Goal: Information Seeking & Learning: Compare options

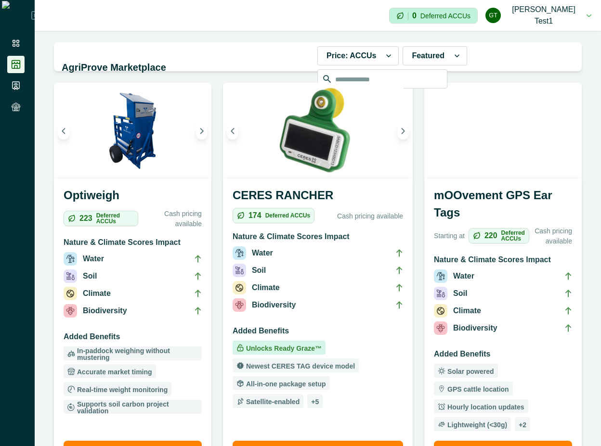
click at [460, 270] on li "Water" at bounding box center [503, 278] width 138 height 17
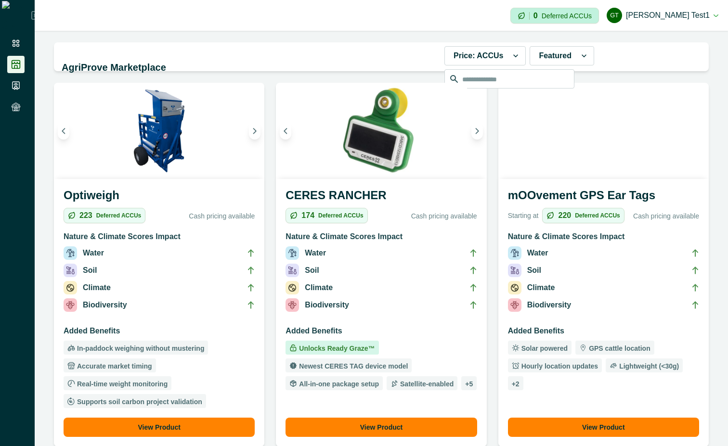
click at [152, 281] on li "Climate" at bounding box center [159, 289] width 191 height 17
click at [153, 182] on div "Optiweigh 223 Deferred ACCUs Cash pricing available Nature & Climate Scores Imp…" at bounding box center [159, 313] width 210 height 268
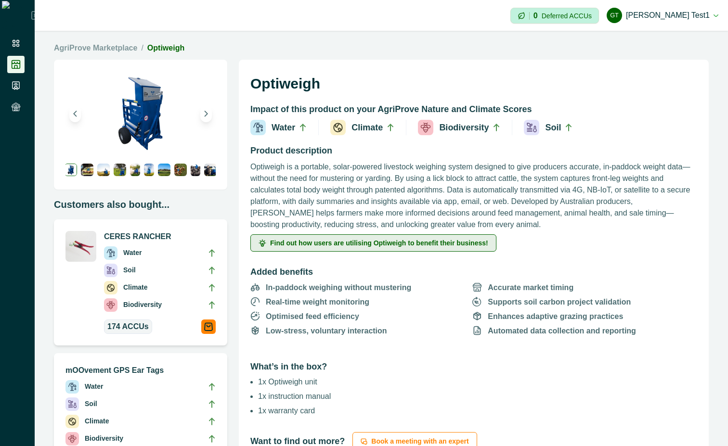
click at [368, 244] on span "Find out how users are utilising Optiweigh to benefit their business!" at bounding box center [379, 243] width 218 height 7
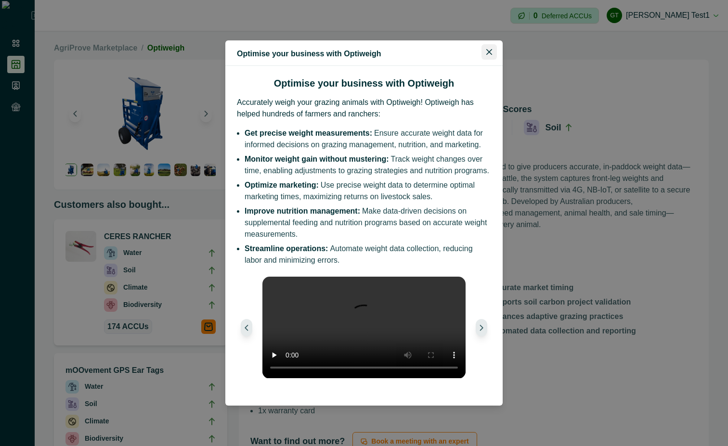
click at [486, 65] on section "Optimise your business with Optiweigh Optimise your business with Optiweigh Acc…" at bounding box center [363, 222] width 277 height 365
click at [488, 49] on icon "Close" at bounding box center [489, 52] width 6 height 6
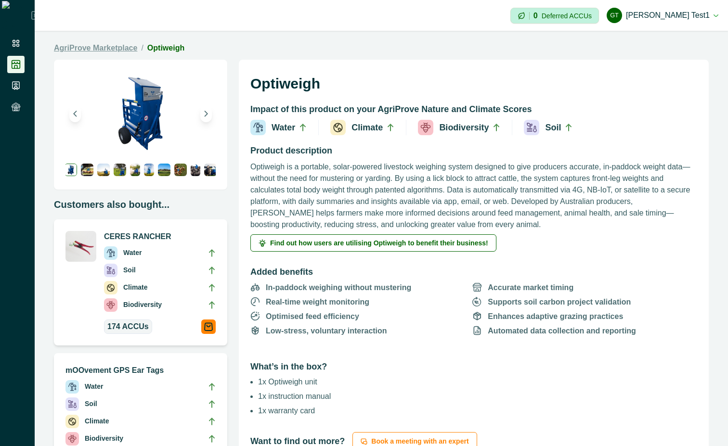
click at [114, 46] on link "AgriProve Marketplace" at bounding box center [95, 48] width 83 height 12
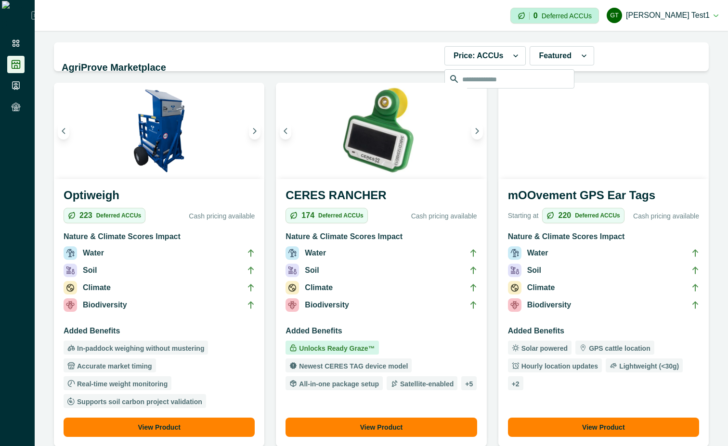
click at [585, 311] on li "Biodiversity" at bounding box center [603, 307] width 191 height 17
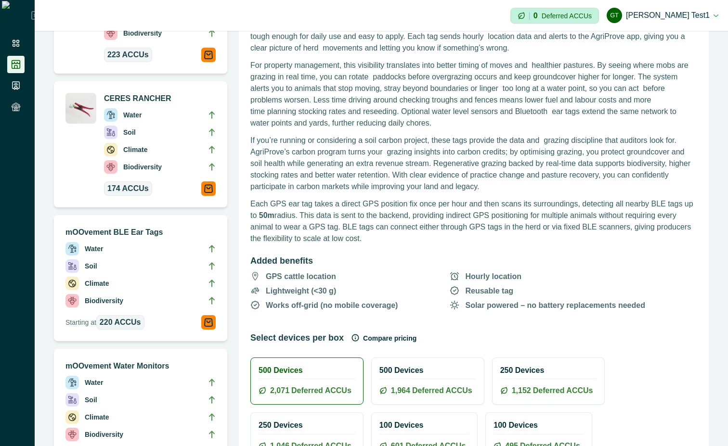
scroll to position [173, 0]
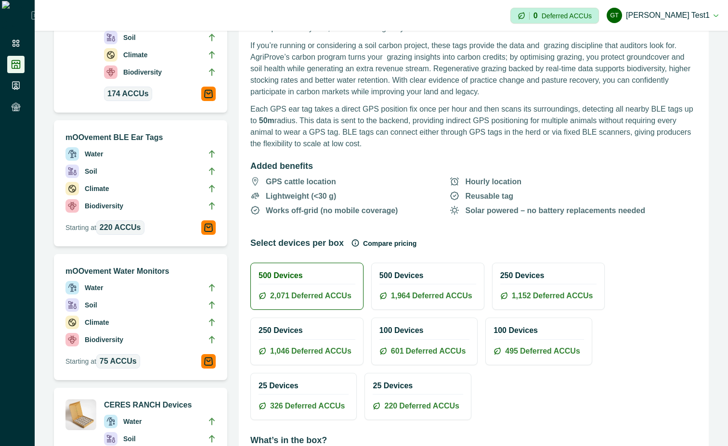
scroll to position [347, 0]
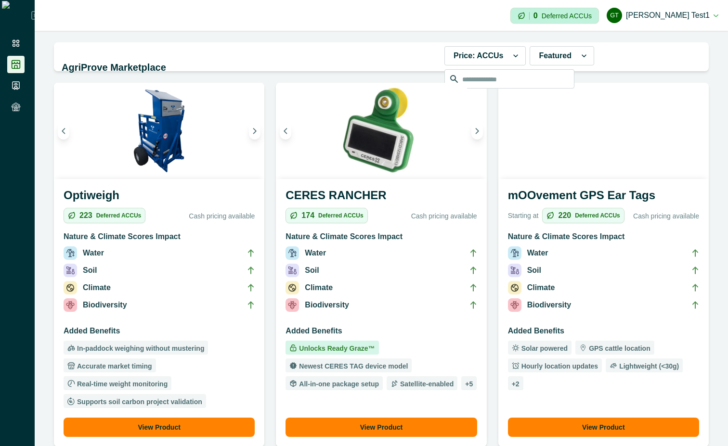
click at [421, 211] on p "Cash pricing available" at bounding box center [424, 216] width 105 height 10
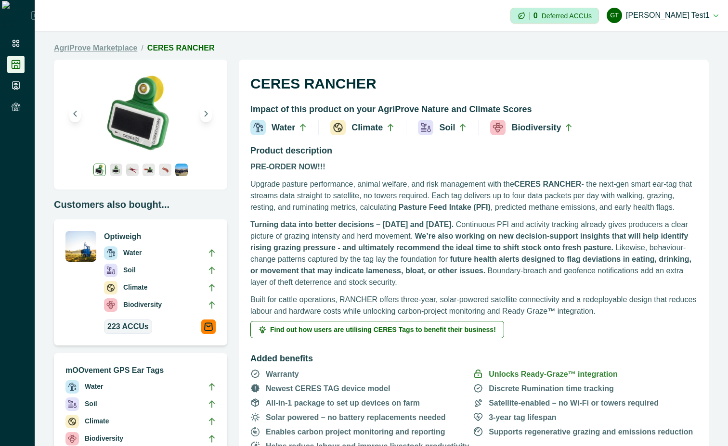
click at [68, 49] on link "AgriProve Marketplace" at bounding box center [95, 48] width 83 height 12
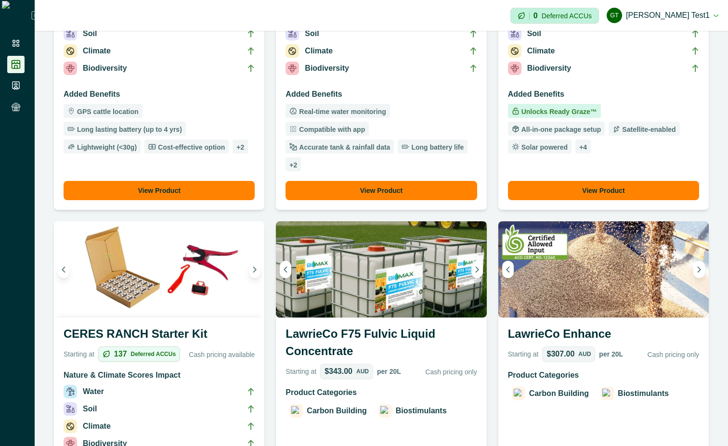
scroll to position [693, 0]
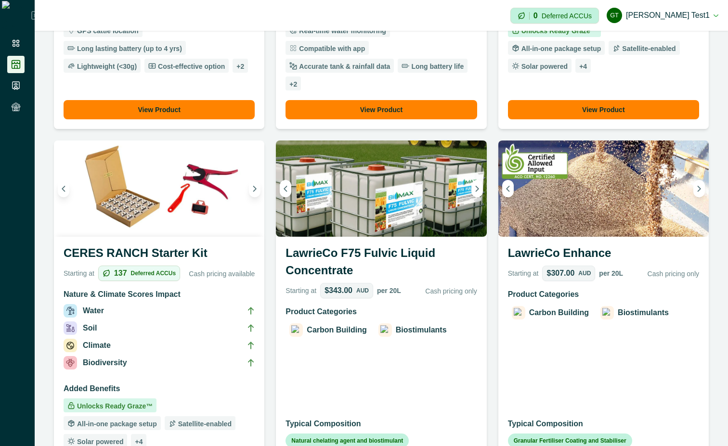
click at [414, 245] on h3 "LawrieCo F75 Fulvic Liquid Concentrate" at bounding box center [381, 264] width 191 height 39
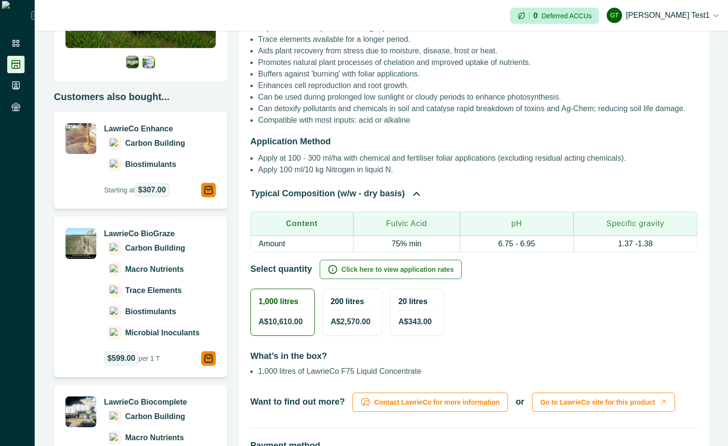
scroll to position [260, 0]
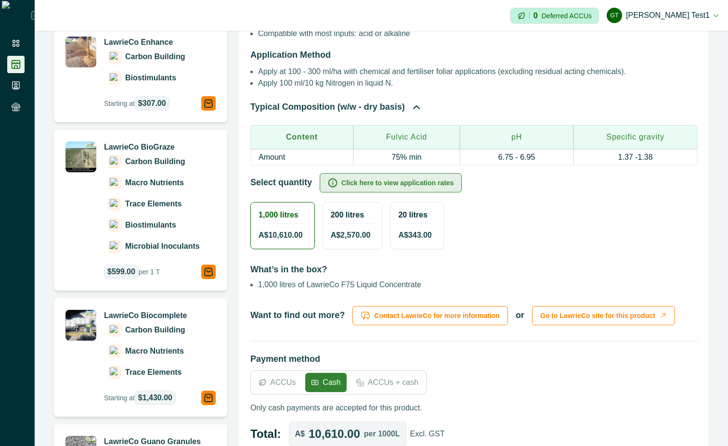
click at [399, 183] on button "Click here to view application rates" at bounding box center [391, 182] width 142 height 19
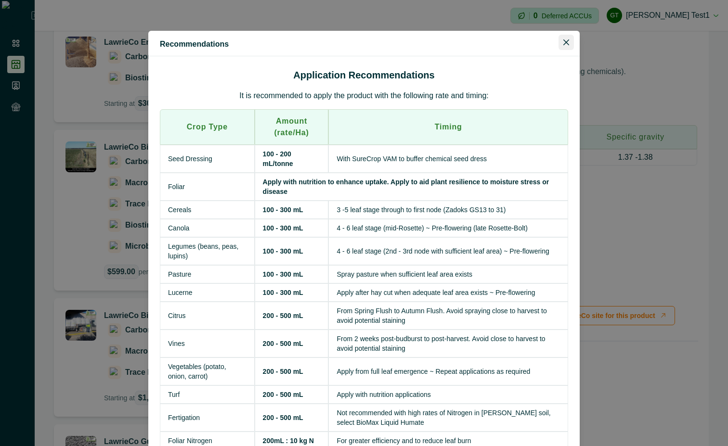
click at [563, 44] on icon "Close" at bounding box center [566, 42] width 6 height 6
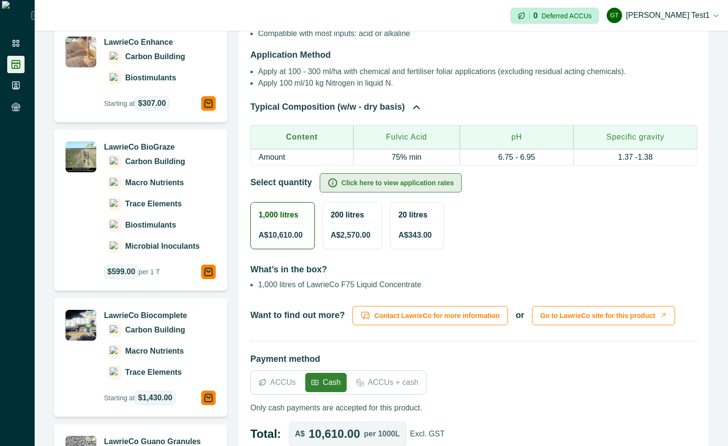
click at [363, 182] on button "Click here to view application rates" at bounding box center [391, 182] width 142 height 19
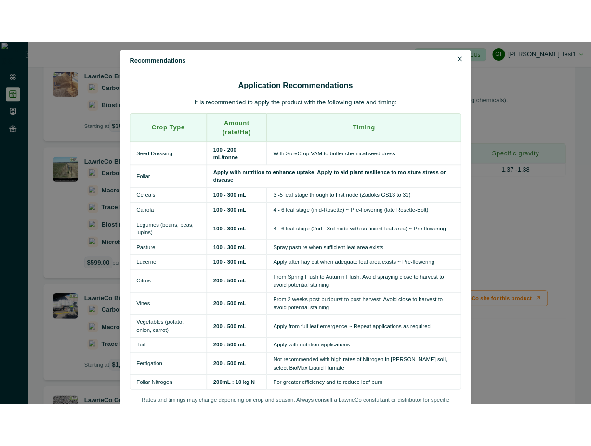
scroll to position [0, 0]
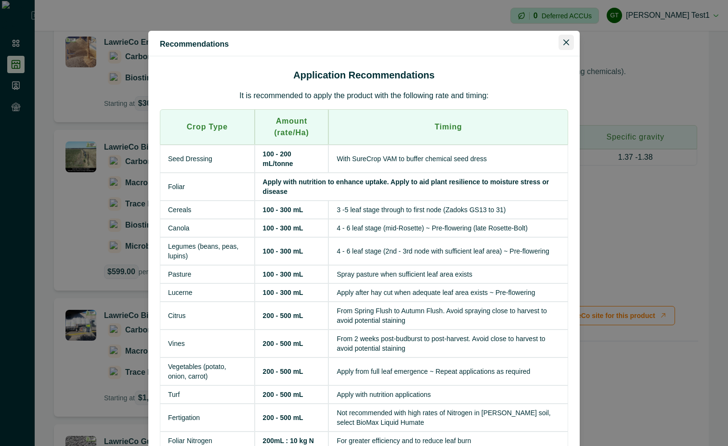
click at [563, 39] on icon "Close" at bounding box center [566, 42] width 6 height 6
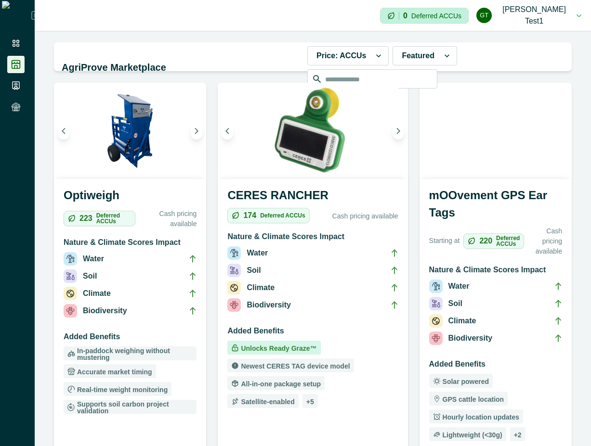
click at [483, 332] on li "Biodiversity" at bounding box center [495, 340] width 133 height 17
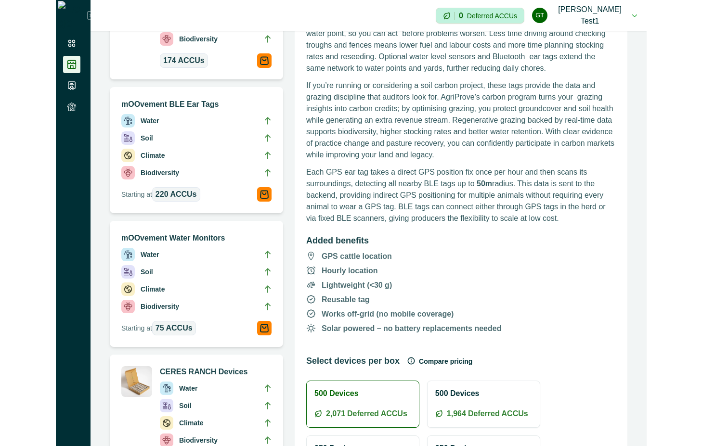
scroll to position [260, 0]
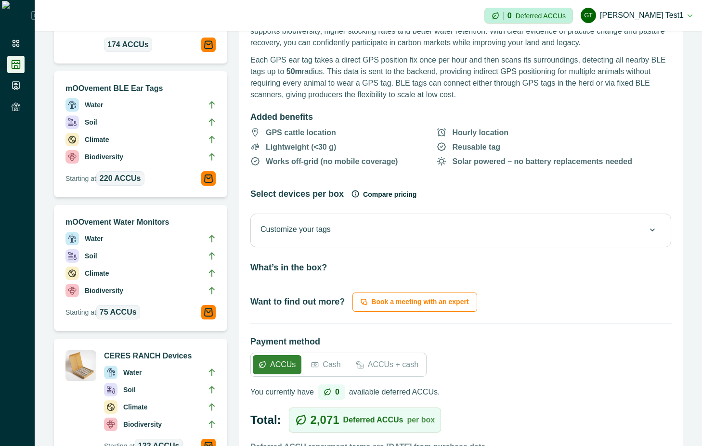
scroll to position [347, 0]
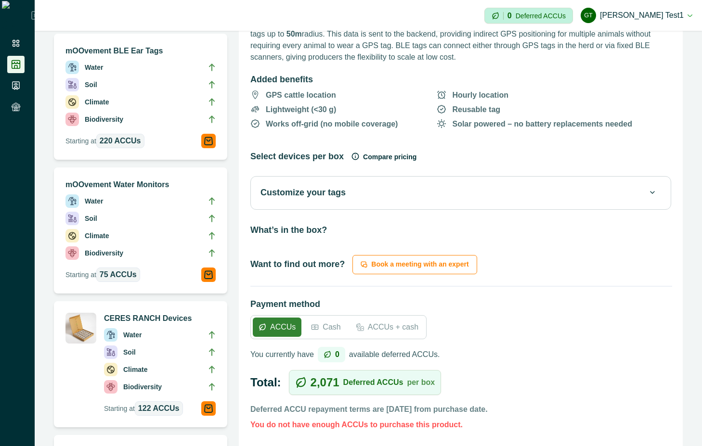
click at [483, 192] on div "Customize your tags" at bounding box center [460, 192] width 401 height 13
click at [649, 193] on icon at bounding box center [653, 193] width 8 height 8
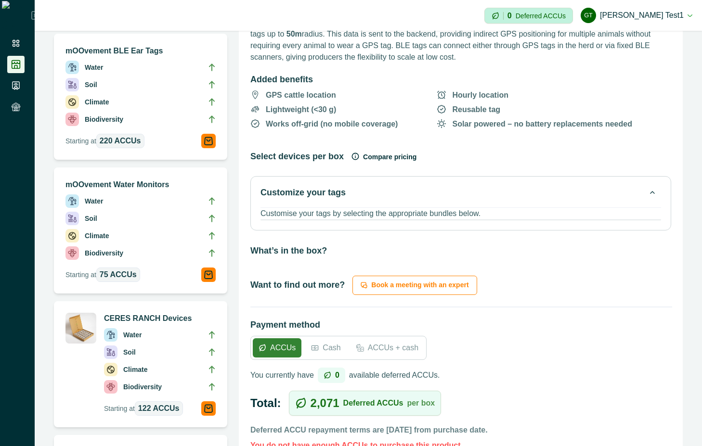
click at [378, 189] on div "Customize your tags" at bounding box center [460, 192] width 401 height 13
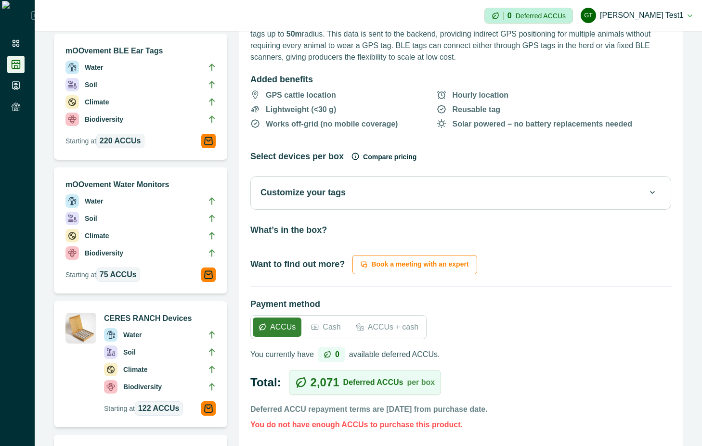
click at [330, 195] on p "Customize your tags" at bounding box center [302, 192] width 85 height 13
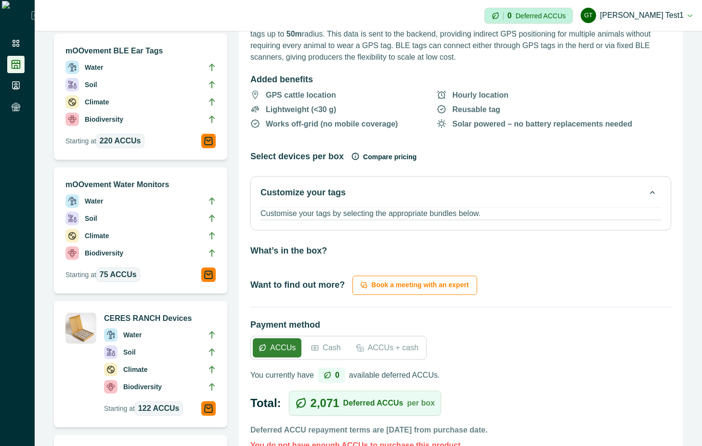
click at [429, 190] on button "Customize your tags" at bounding box center [460, 192] width 401 height 13
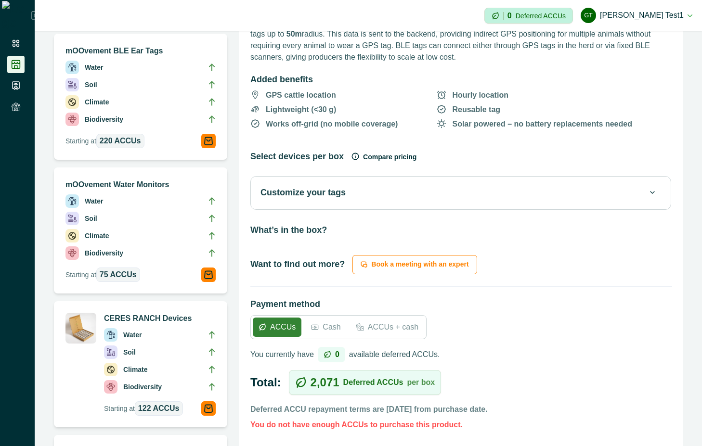
click at [429, 190] on button "Customize your tags" at bounding box center [460, 192] width 401 height 13
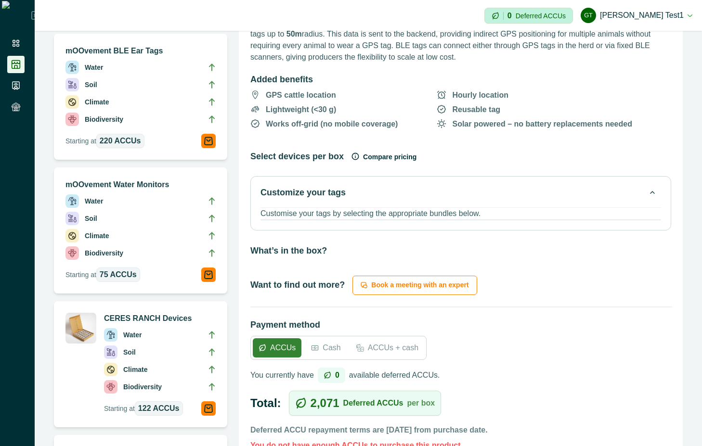
click at [429, 190] on button "Customize your tags" at bounding box center [460, 192] width 401 height 13
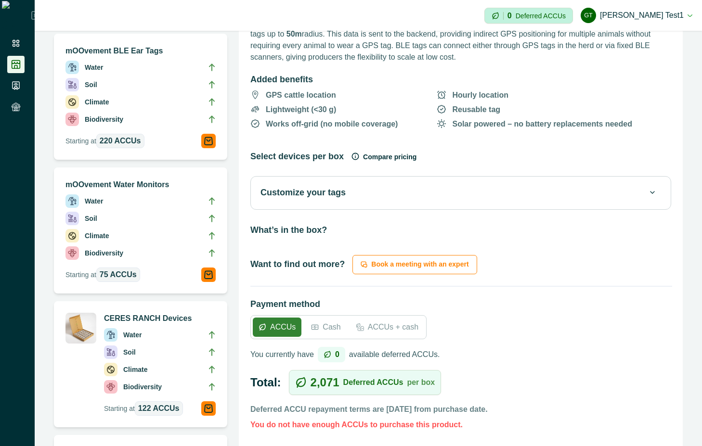
click at [352, 191] on button "Customize your tags" at bounding box center [460, 192] width 401 height 13
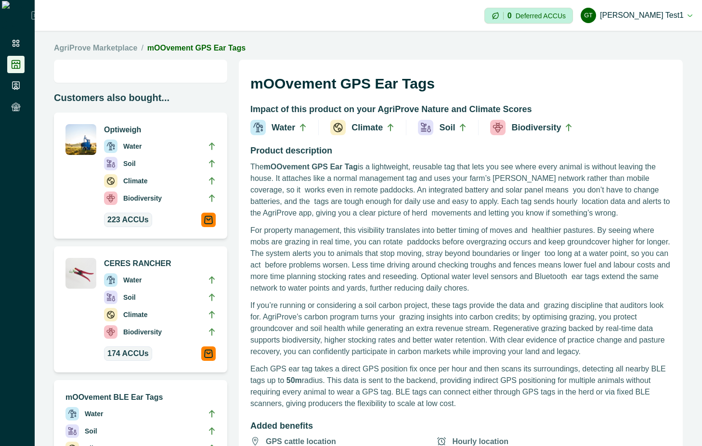
scroll to position [347, 0]
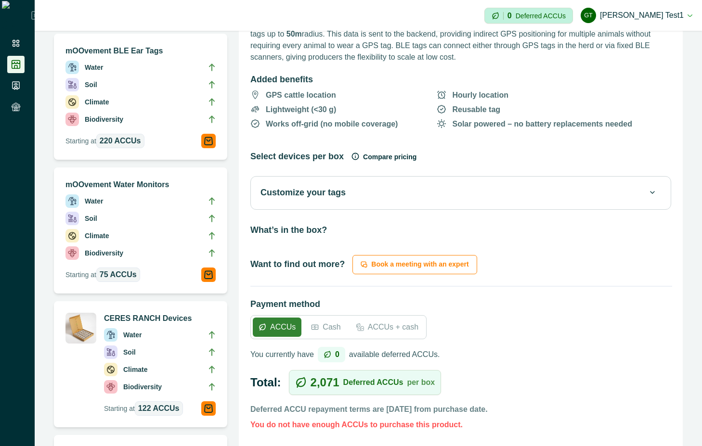
click at [611, 194] on button "Customize your tags" at bounding box center [460, 192] width 401 height 13
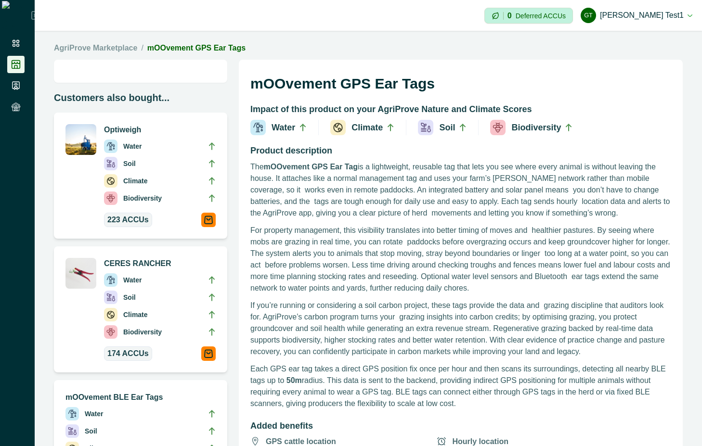
scroll to position [260, 0]
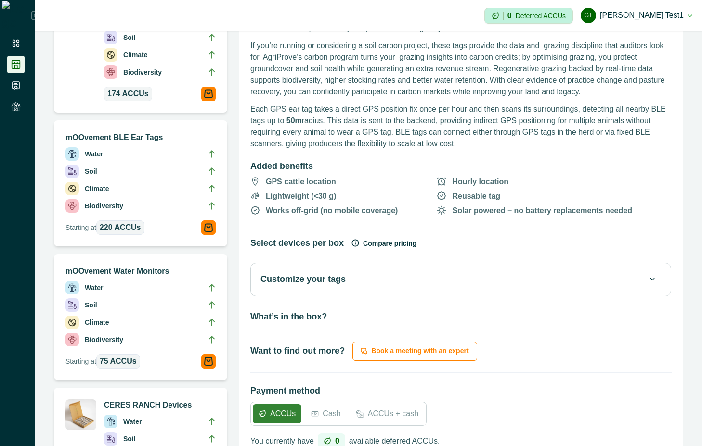
click at [504, 277] on button "Customize your tags" at bounding box center [460, 279] width 401 height 13
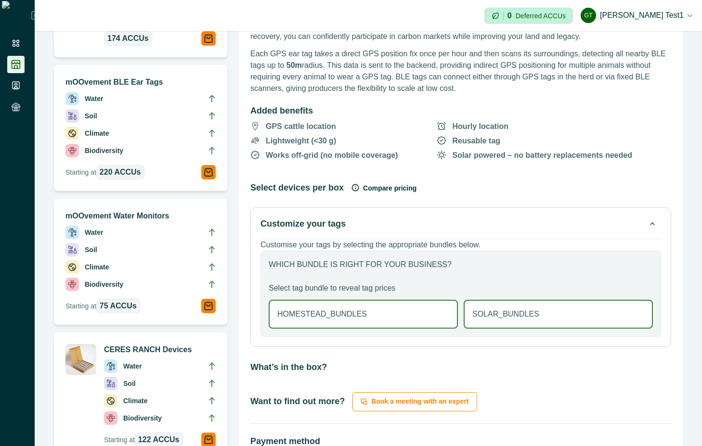
scroll to position [347, 0]
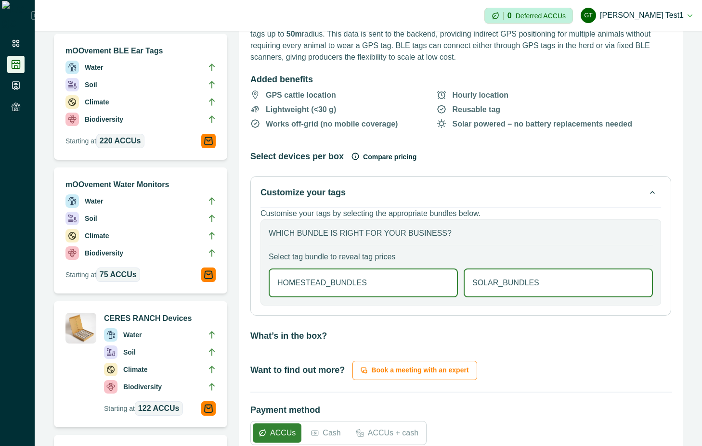
click at [378, 288] on div "HOMESTEAD_BUNDLES" at bounding box center [363, 283] width 189 height 29
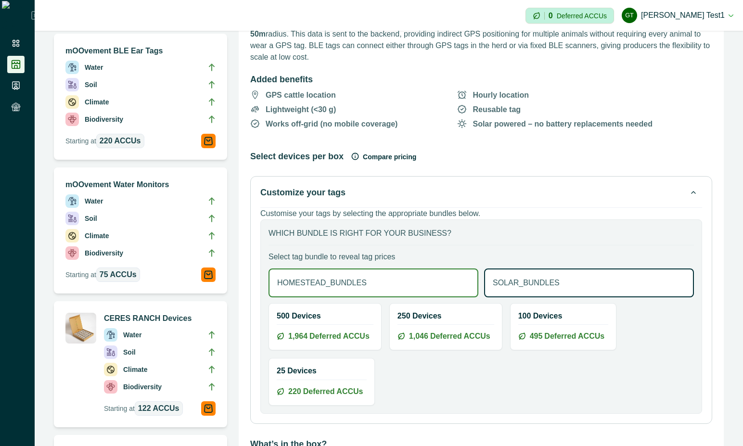
click at [567, 276] on div "SOLAR_BUNDLES" at bounding box center [589, 283] width 210 height 29
click at [432, 277] on div "HOMESTEAD_BUNDLES" at bounding box center [374, 283] width 210 height 29
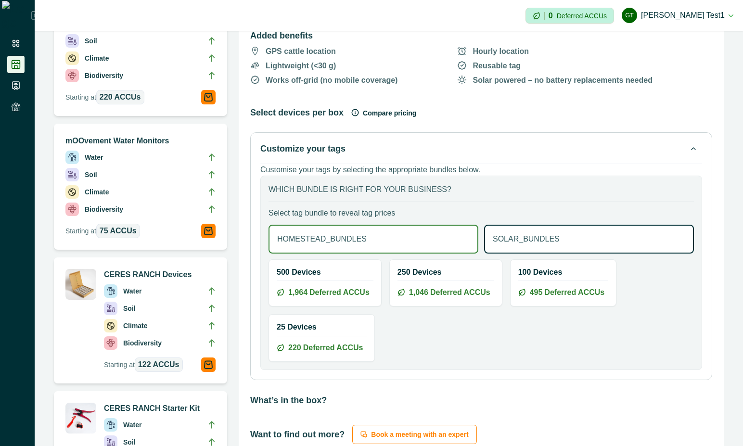
scroll to position [433, 0]
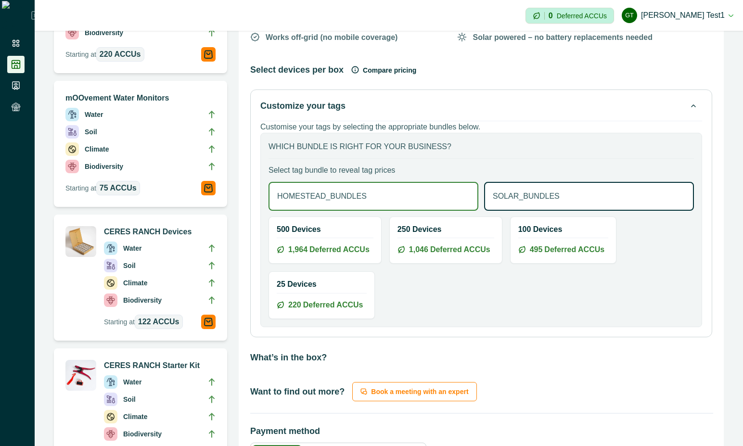
click at [534, 194] on p "SOLAR_BUNDLES" at bounding box center [526, 197] width 67 height 12
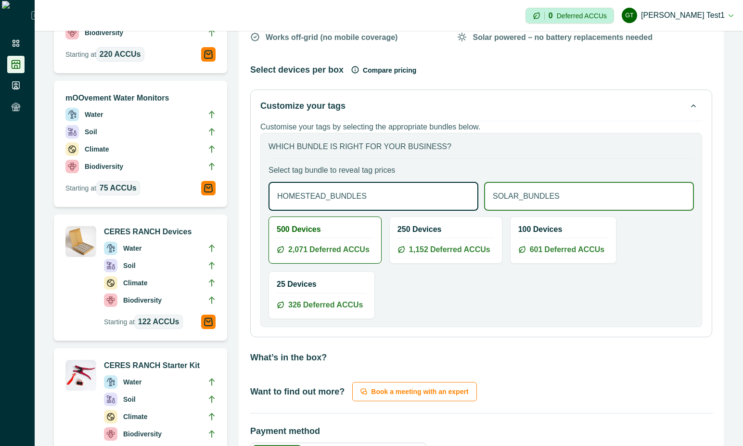
click at [398, 194] on div "HOMESTEAD_BUNDLES" at bounding box center [374, 196] width 210 height 29
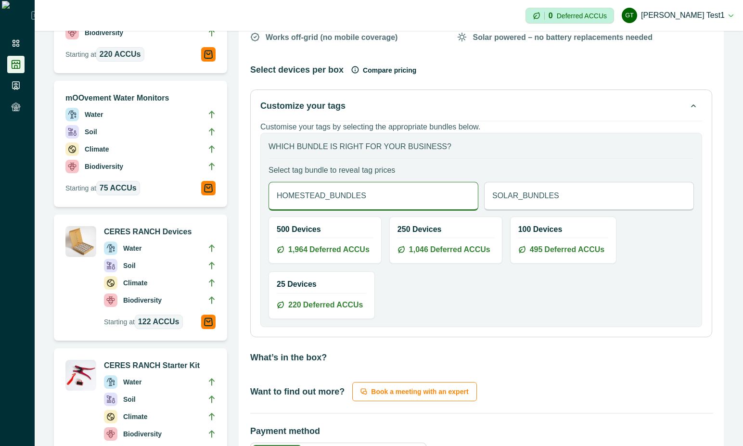
click at [599, 191] on div "SOLAR_BUNDLES" at bounding box center [589, 196] width 210 height 29
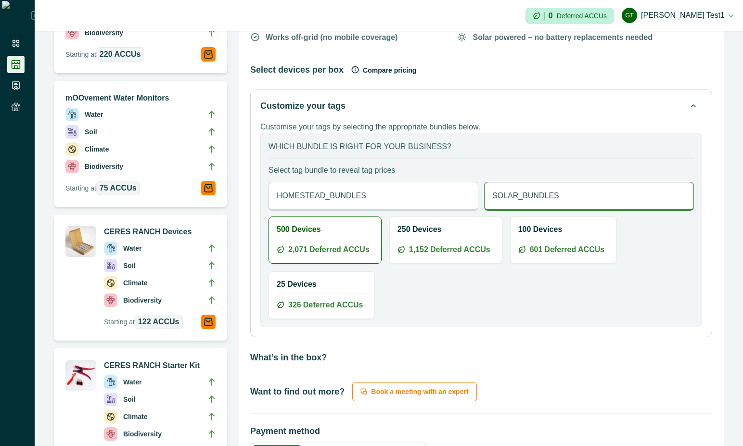
click at [383, 186] on div "HOMESTEAD_BUNDLES" at bounding box center [374, 196] width 210 height 29
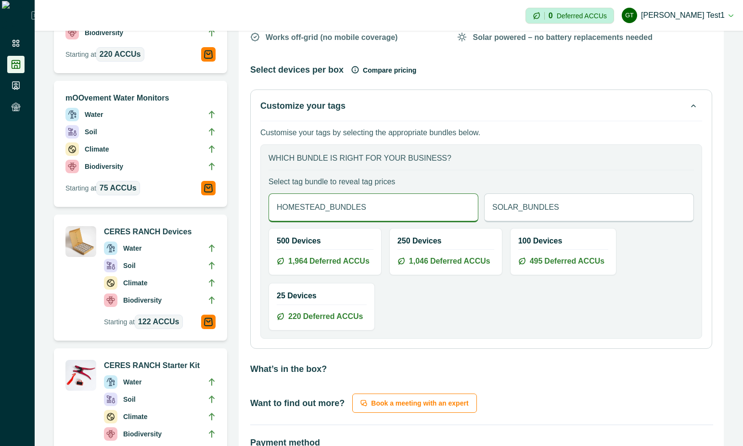
click at [527, 118] on div "Customize your tags Customise your tags by selecting the appropriate bundles be…" at bounding box center [481, 219] width 462 height 259
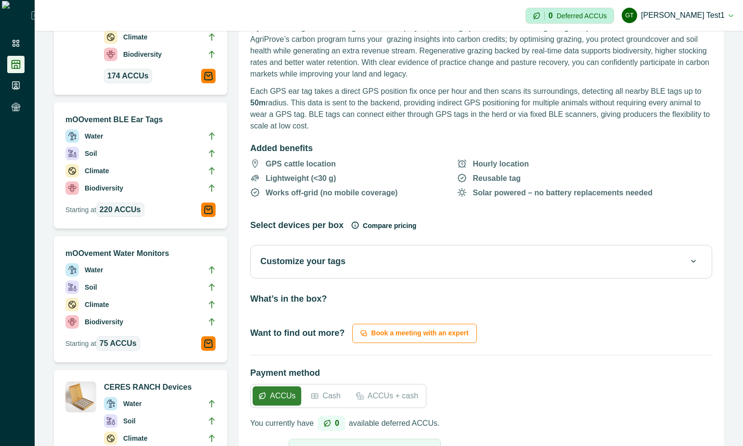
scroll to position [256, 0]
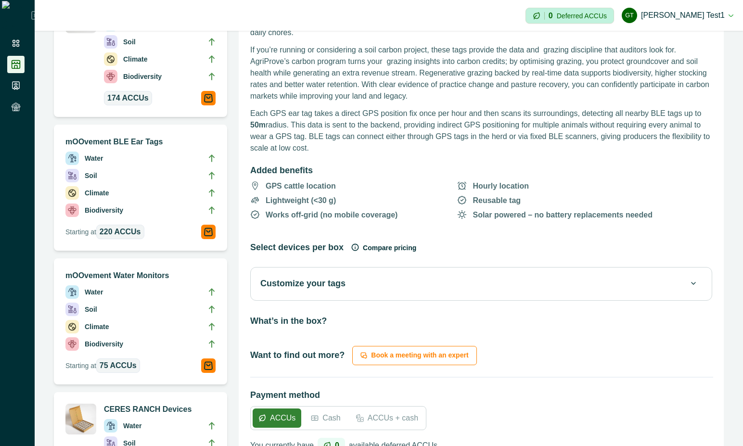
click at [537, 282] on button "Customize your tags" at bounding box center [481, 283] width 442 height 13
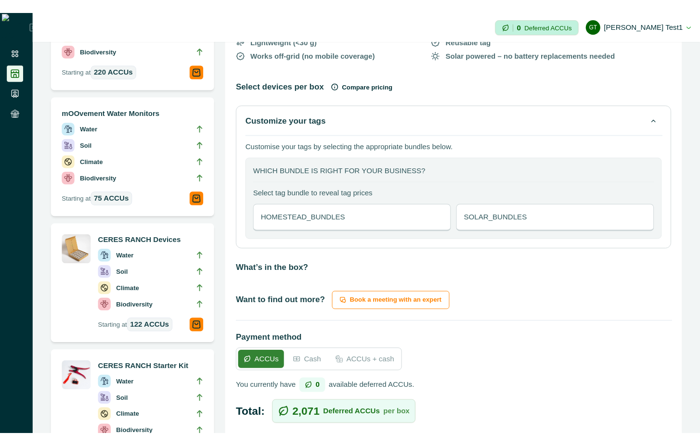
scroll to position [429, 0]
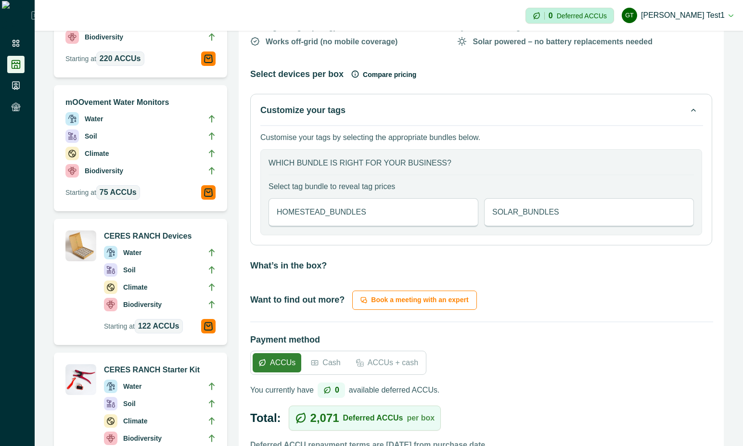
click at [452, 213] on div "HOMESTEAD_BUNDLES" at bounding box center [374, 212] width 210 height 29
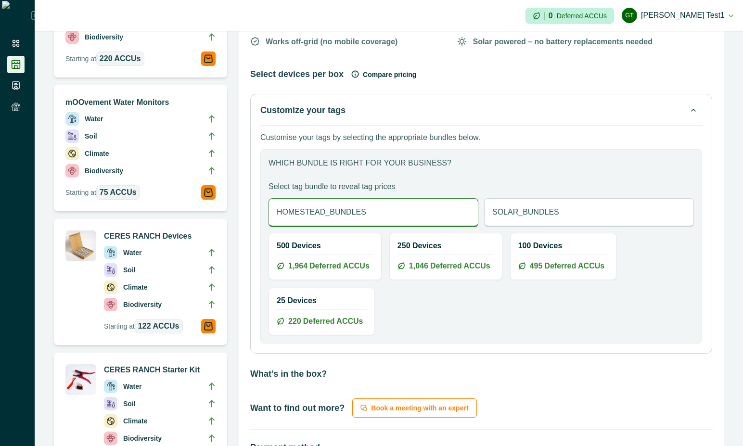
click at [666, 112] on button "Customize your tags" at bounding box center [481, 110] width 442 height 13
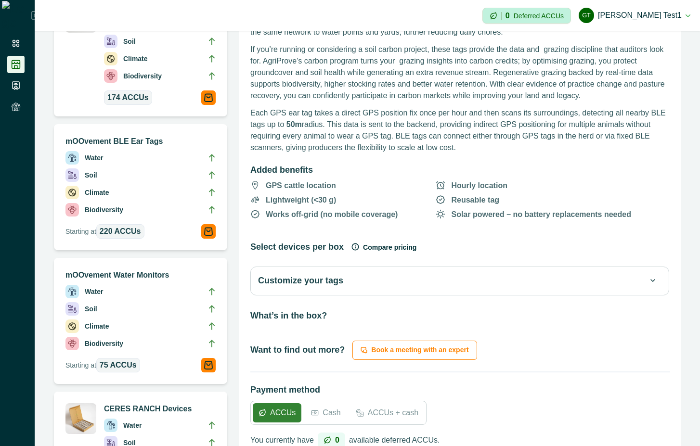
scroll to position [256, 0]
click at [383, 288] on div "Customize your tags" at bounding box center [459, 281] width 419 height 29
click at [384, 276] on button "Customize your tags" at bounding box center [459, 281] width 403 height 13
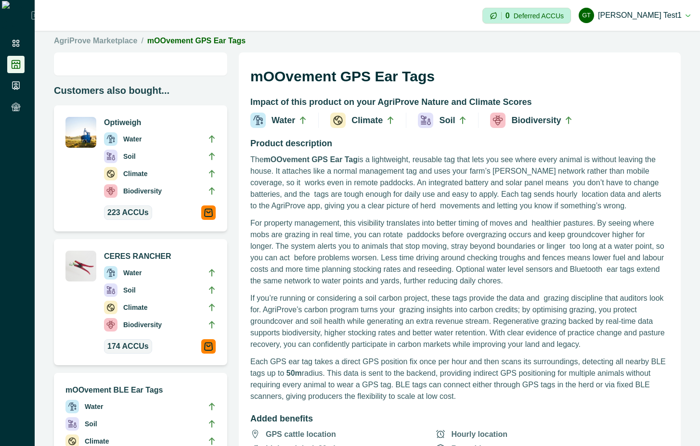
scroll to position [0, 0]
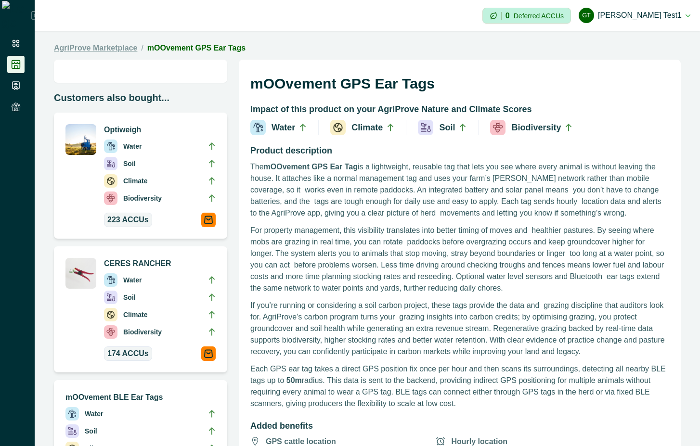
click at [127, 48] on link "AgriProve Marketplace" at bounding box center [95, 48] width 83 height 12
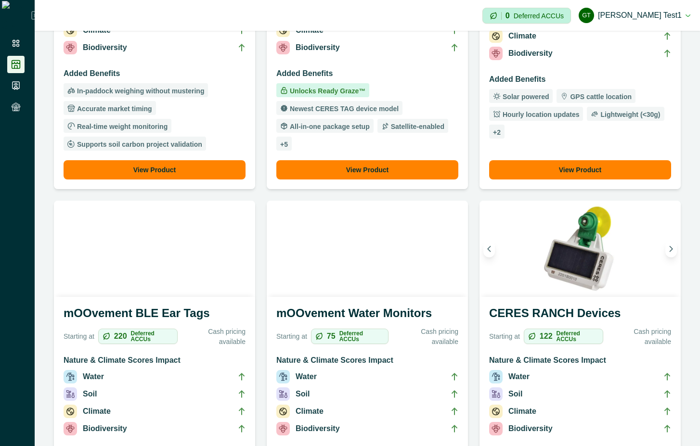
scroll to position [347, 0]
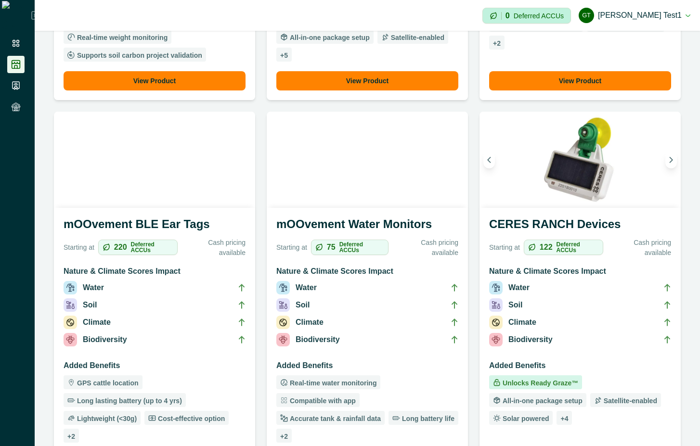
click at [180, 283] on li "Water" at bounding box center [155, 289] width 182 height 17
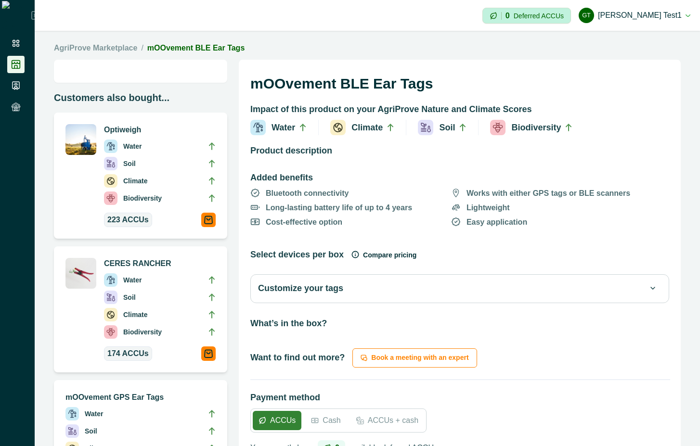
scroll to position [168, 0]
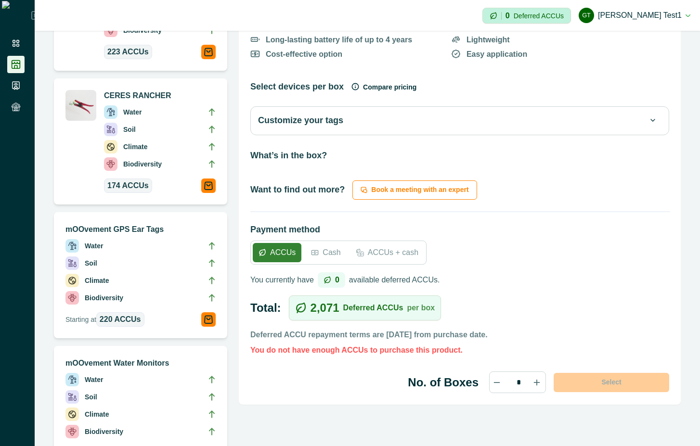
click at [454, 119] on button "Customize your tags" at bounding box center [459, 120] width 403 height 13
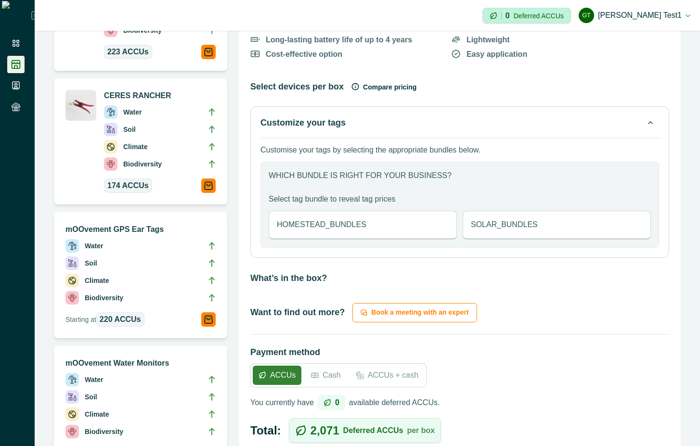
click at [454, 119] on button "Customize your tags" at bounding box center [459, 123] width 399 height 13
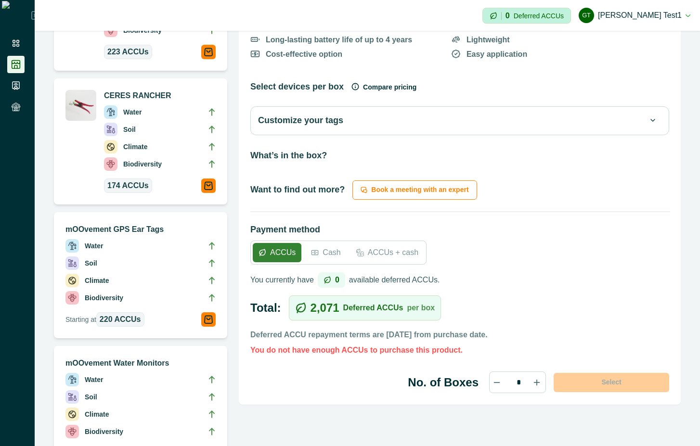
scroll to position [0, 0]
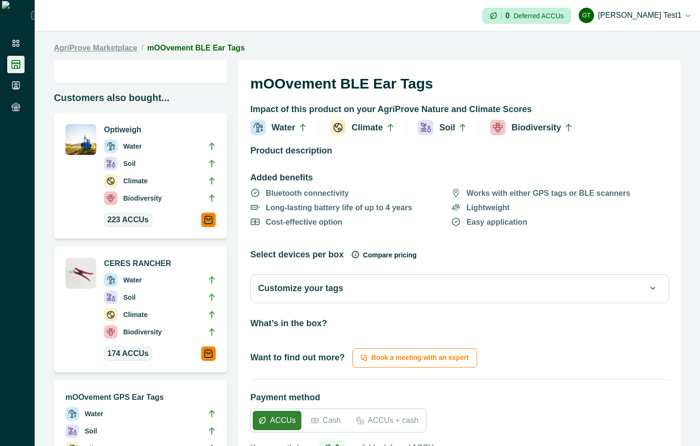
click at [126, 43] on link "AgriProve Marketplace" at bounding box center [95, 48] width 83 height 12
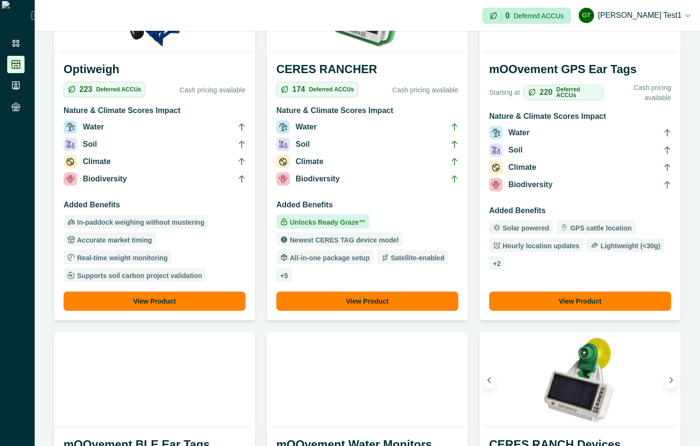
scroll to position [347, 0]
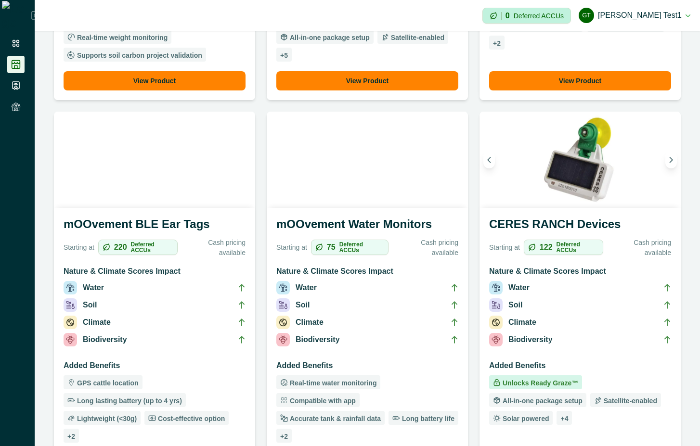
click at [357, 301] on li "Soil" at bounding box center [367, 307] width 182 height 17
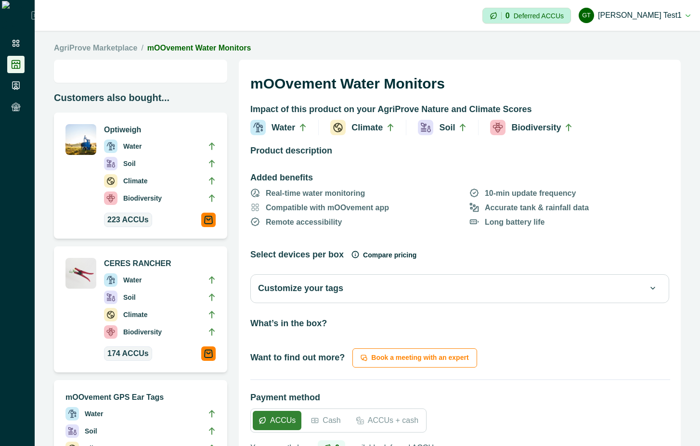
scroll to position [168, 0]
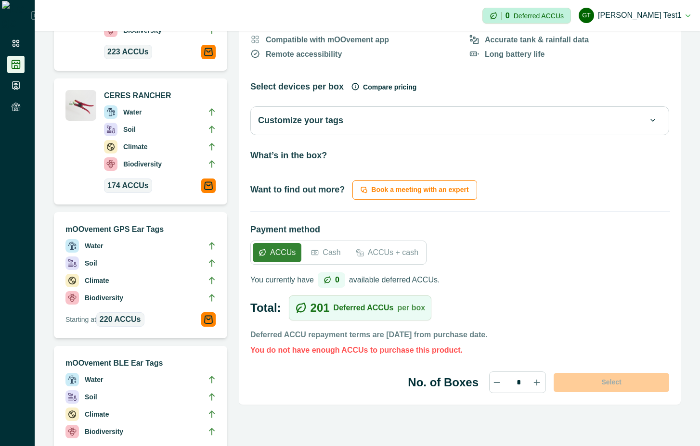
click at [415, 117] on button "Customize your tags" at bounding box center [459, 120] width 403 height 13
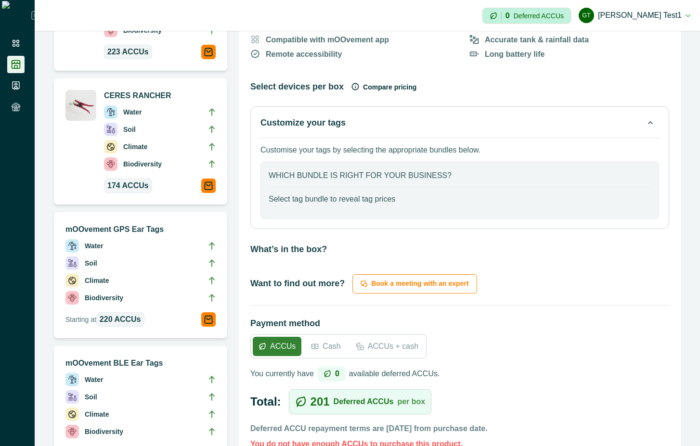
click at [415, 117] on button "Customize your tags" at bounding box center [459, 123] width 399 height 13
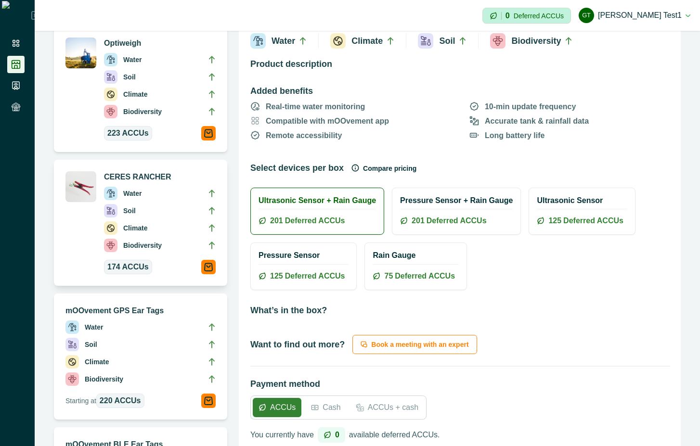
scroll to position [0, 0]
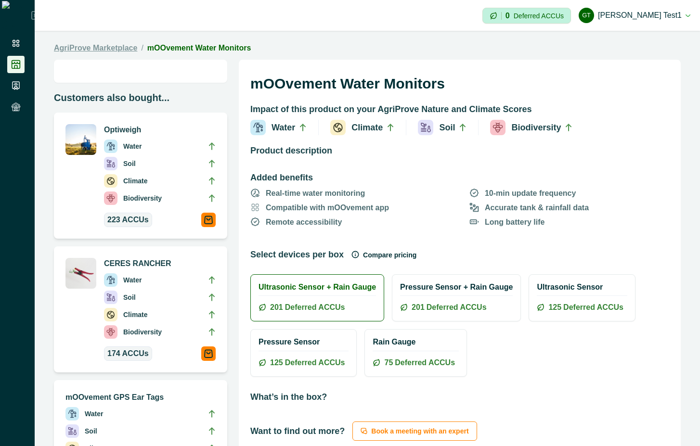
click at [113, 52] on link "AgriProve Marketplace" at bounding box center [95, 48] width 83 height 12
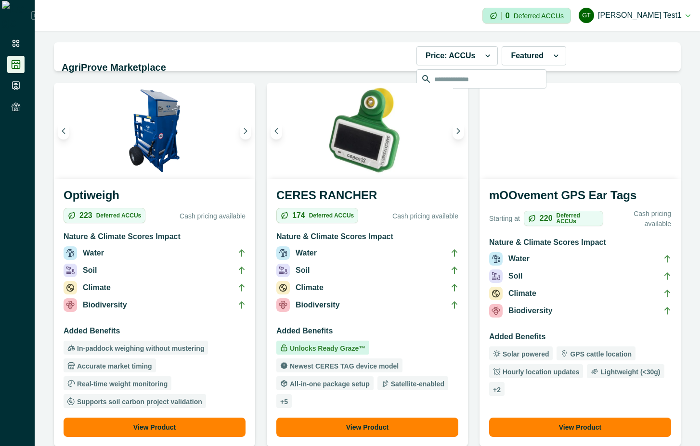
scroll to position [347, 0]
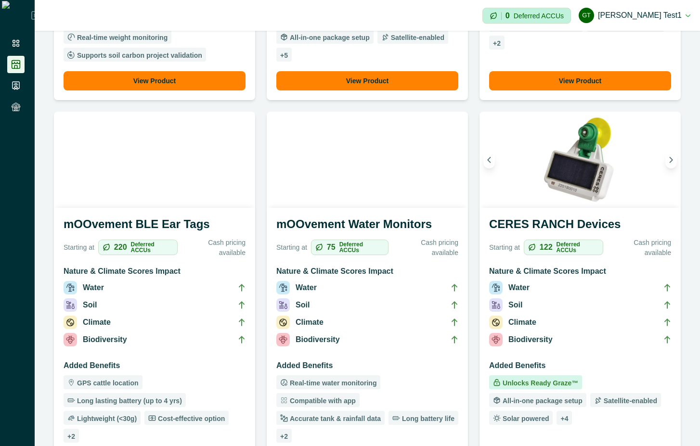
click at [137, 325] on li "Climate" at bounding box center [155, 324] width 182 height 17
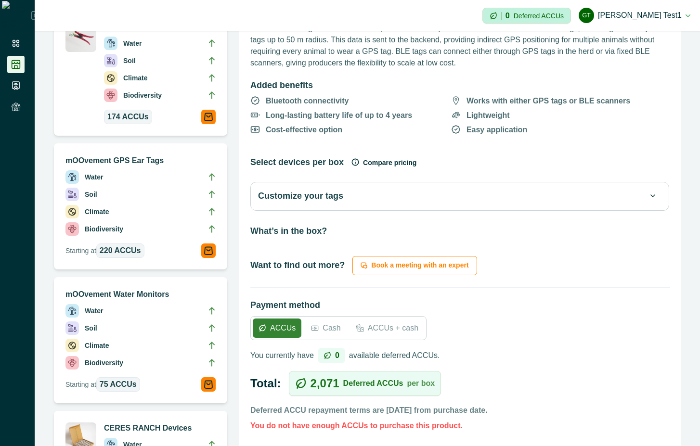
scroll to position [260, 0]
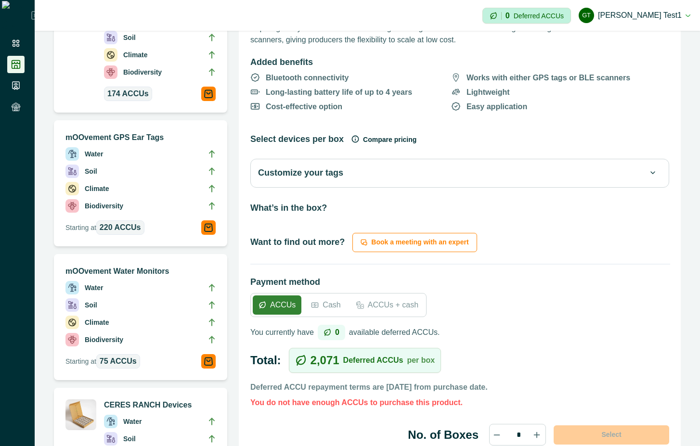
click at [450, 171] on button "Customize your tags" at bounding box center [459, 173] width 403 height 13
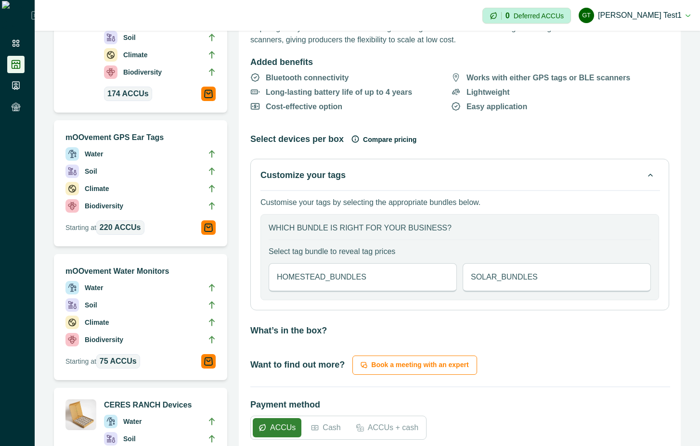
click at [450, 171] on button "Customize your tags" at bounding box center [459, 175] width 399 height 13
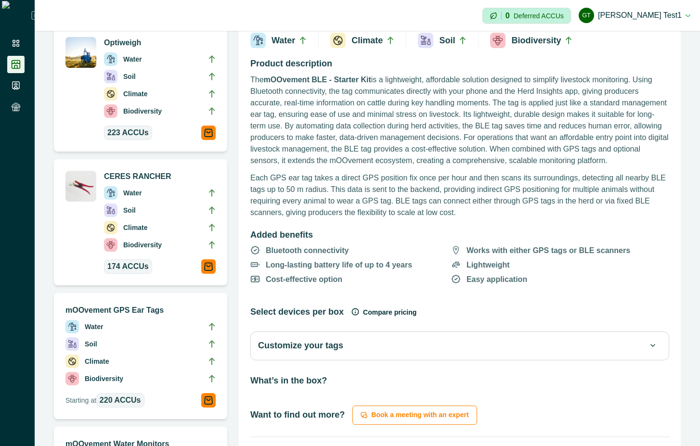
scroll to position [0, 0]
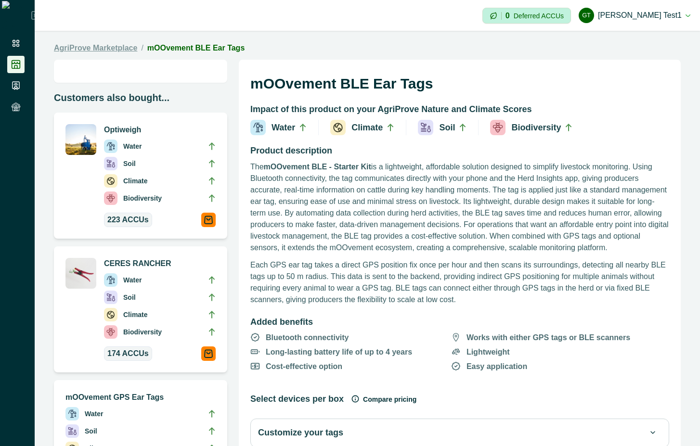
click at [117, 52] on link "AgriProve Marketplace" at bounding box center [95, 48] width 83 height 12
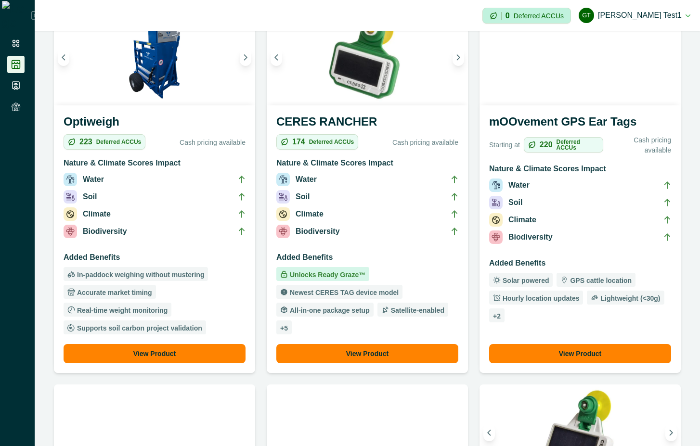
scroll to position [87, 0]
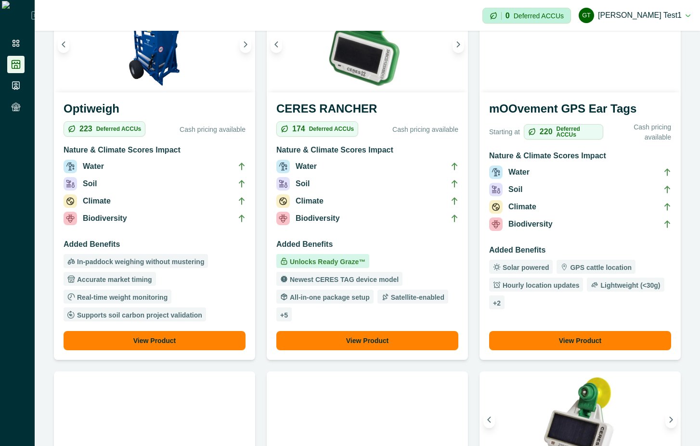
click at [574, 180] on li "Water" at bounding box center [580, 174] width 182 height 17
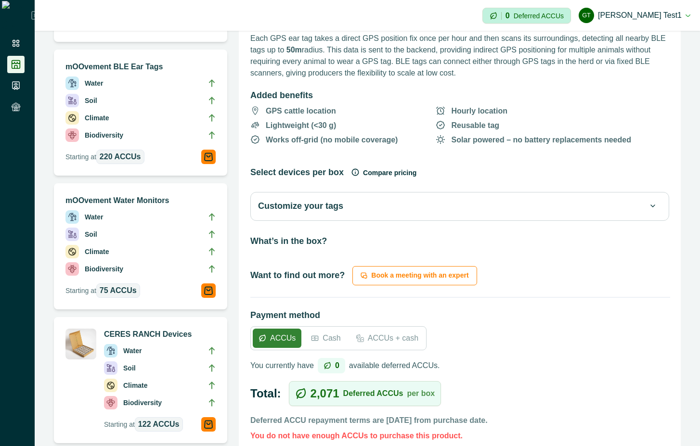
scroll to position [347, 0]
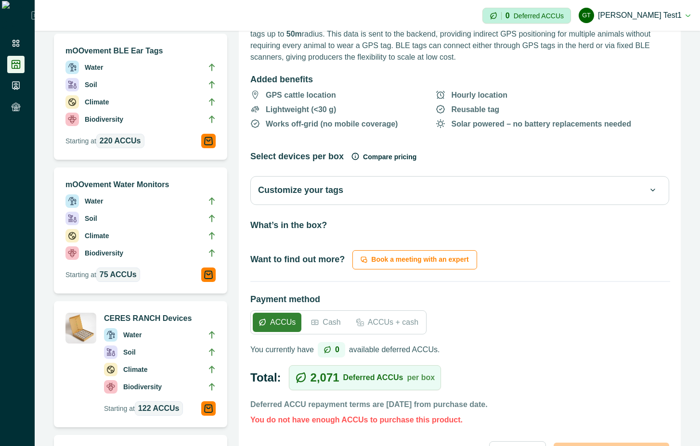
click at [570, 191] on button "Customize your tags" at bounding box center [459, 190] width 403 height 13
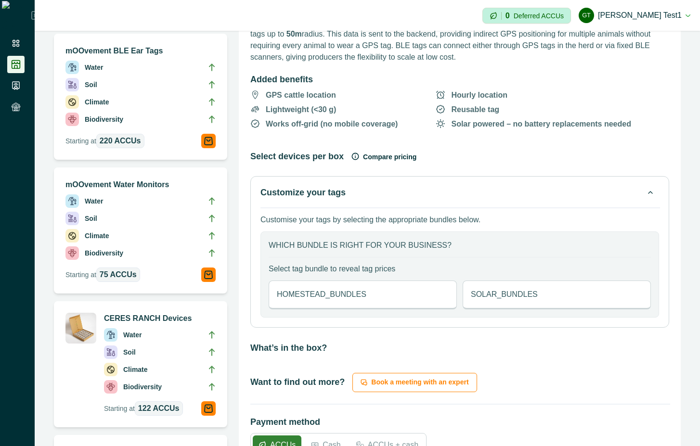
scroll to position [520, 0]
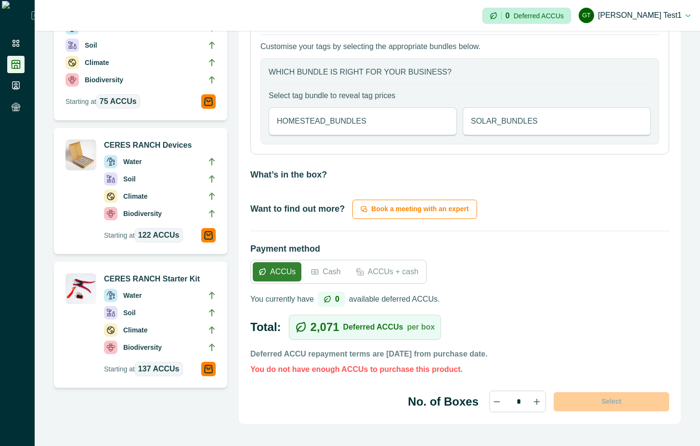
click at [354, 120] on p "HOMESTEAD_BUNDLES" at bounding box center [322, 122] width 90 height 12
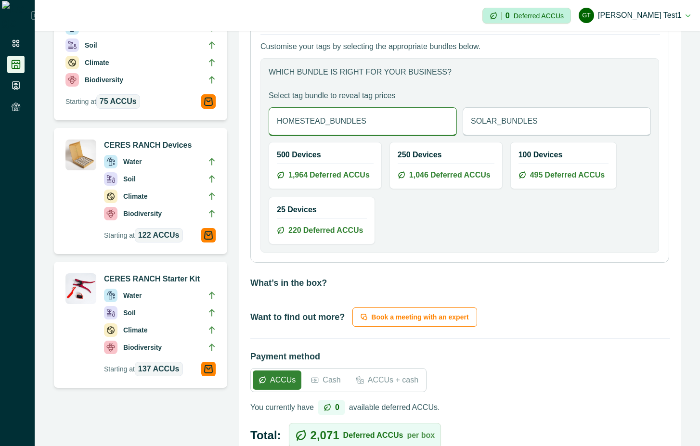
click at [326, 169] on div "500 Devices 1,964 Deferred ACCUs" at bounding box center [325, 166] width 112 height 46
click at [442, 168] on div "250 Devices 1,046 Deferred ACCUs" at bounding box center [446, 166] width 112 height 46
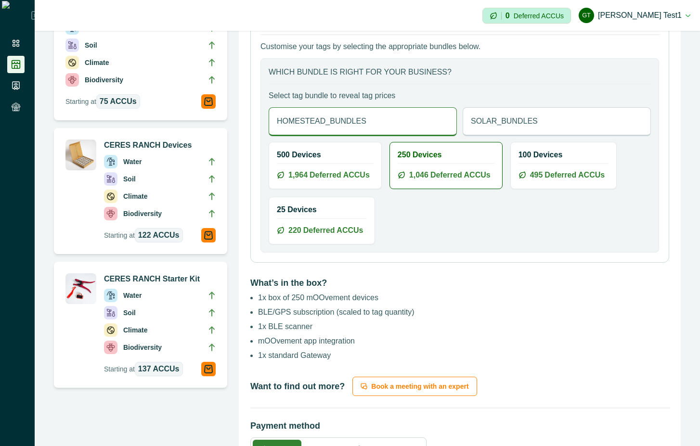
scroll to position [607, 0]
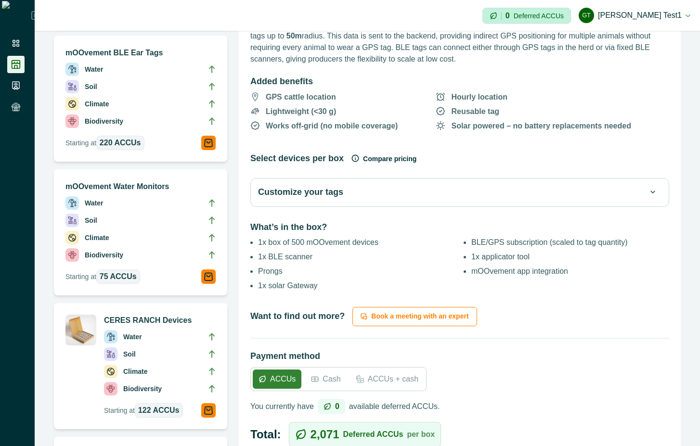
scroll to position [347, 0]
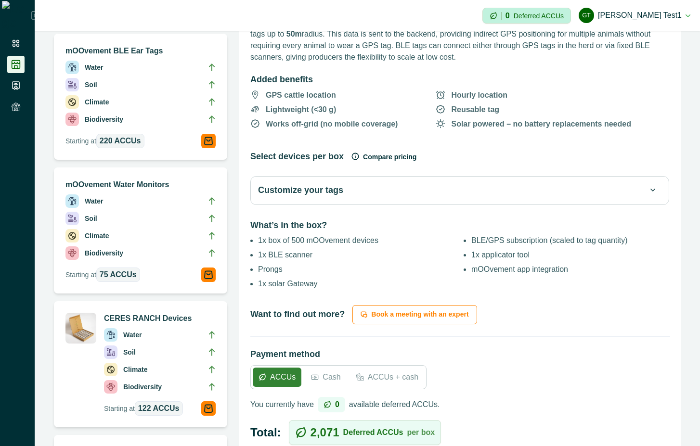
click at [449, 181] on div "Customize your tags" at bounding box center [459, 190] width 419 height 29
click at [449, 182] on div "Customize your tags" at bounding box center [459, 190] width 419 height 29
click at [449, 188] on button "Customize your tags" at bounding box center [459, 190] width 403 height 13
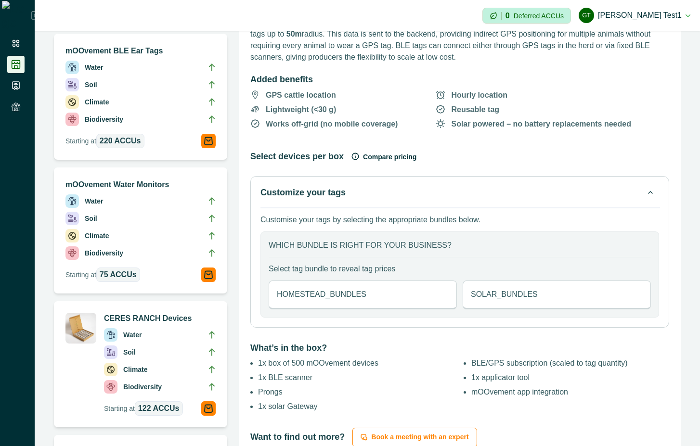
click at [449, 188] on button "Customize your tags" at bounding box center [459, 192] width 399 height 13
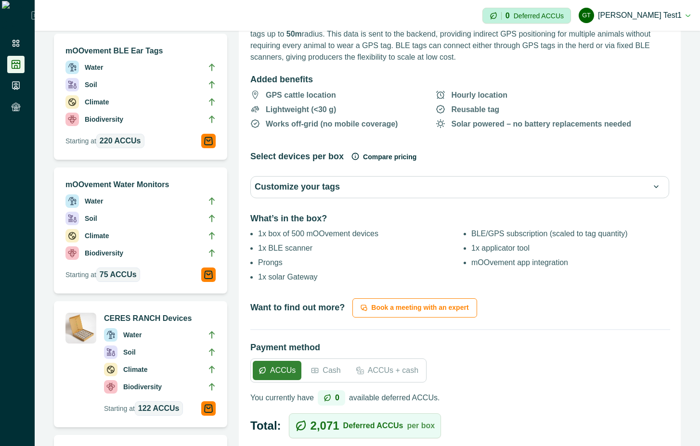
click at [486, 188] on button "Customize your tags" at bounding box center [460, 187] width 410 height 13
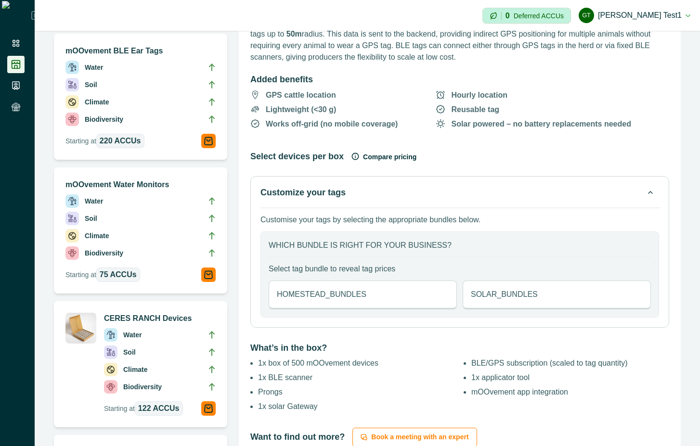
click at [420, 296] on div "HOMESTEAD_BUNDLES" at bounding box center [363, 295] width 188 height 29
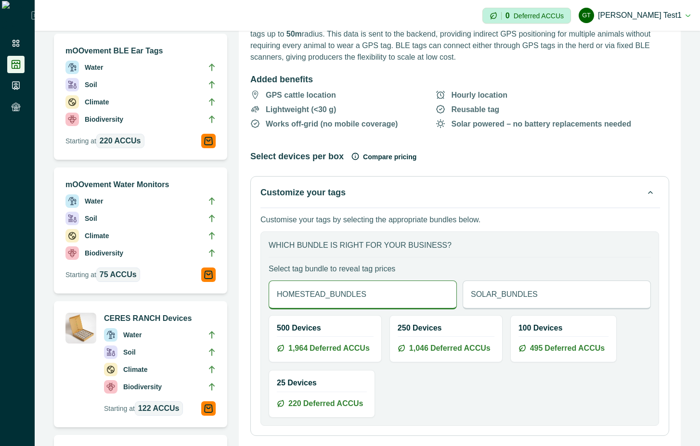
click at [511, 294] on p "SOLAR_BUNDLES" at bounding box center [504, 295] width 67 height 12
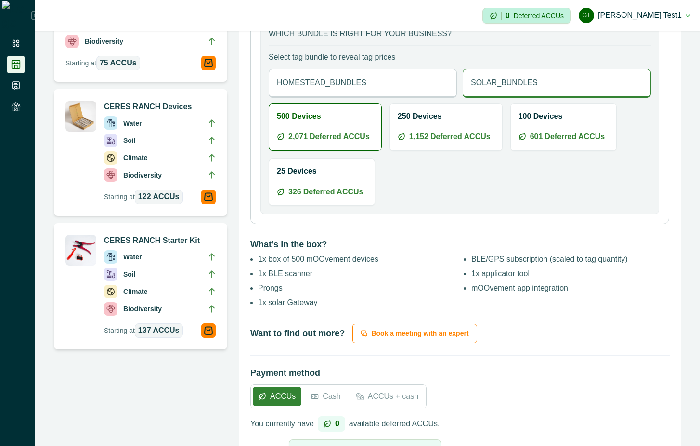
scroll to position [607, 0]
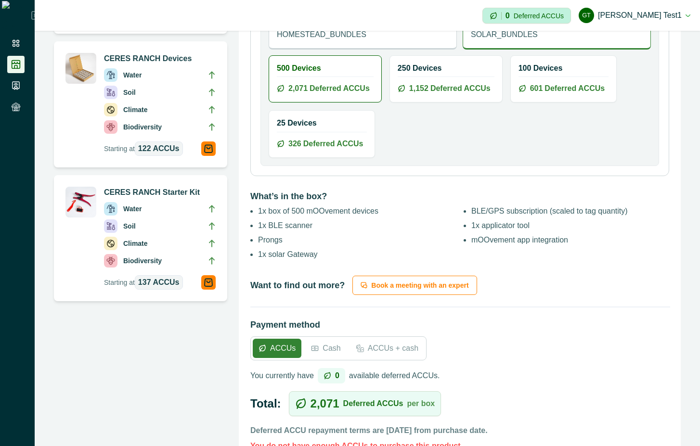
click at [452, 90] on span "Deferred ACCUs" at bounding box center [460, 89] width 60 height 12
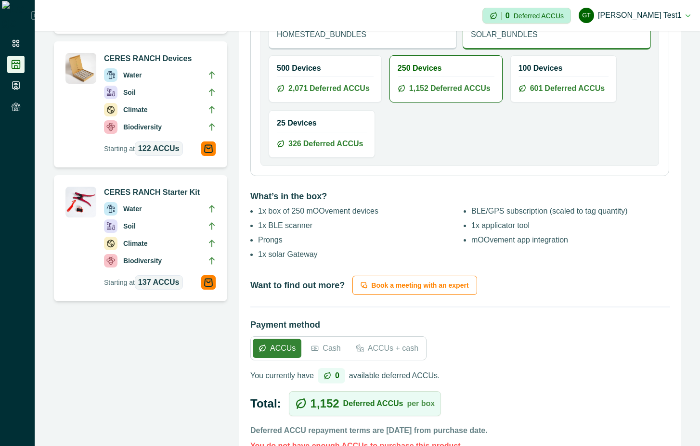
click at [579, 88] on span "Deferred ACCUs" at bounding box center [575, 89] width 60 height 12
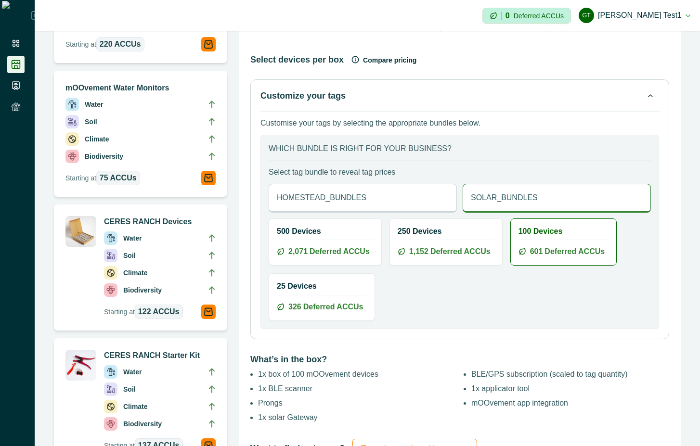
scroll to position [433, 0]
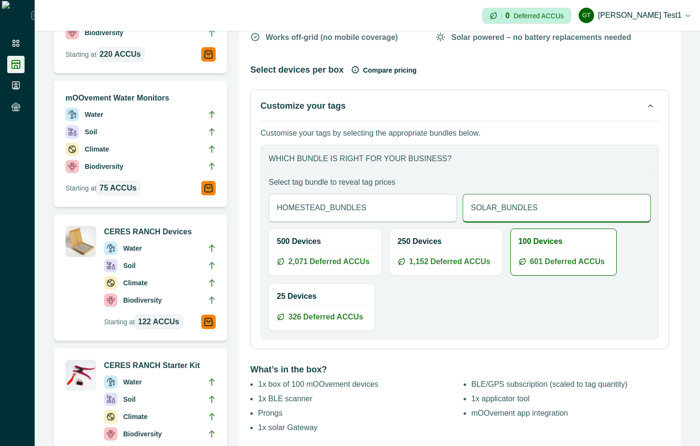
click at [385, 209] on div "HOMESTEAD_BUNDLES" at bounding box center [363, 208] width 188 height 29
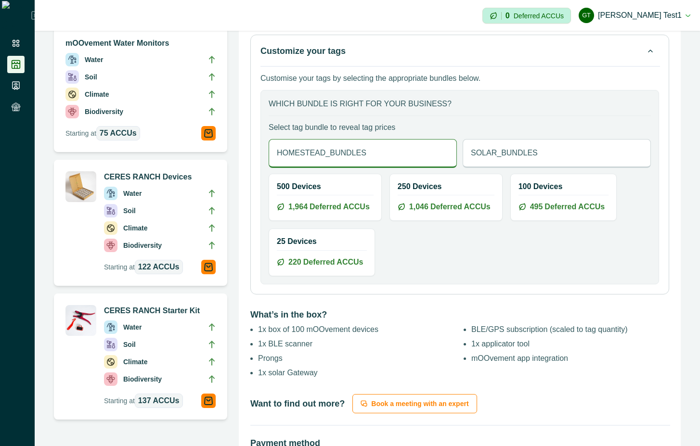
scroll to position [520, 0]
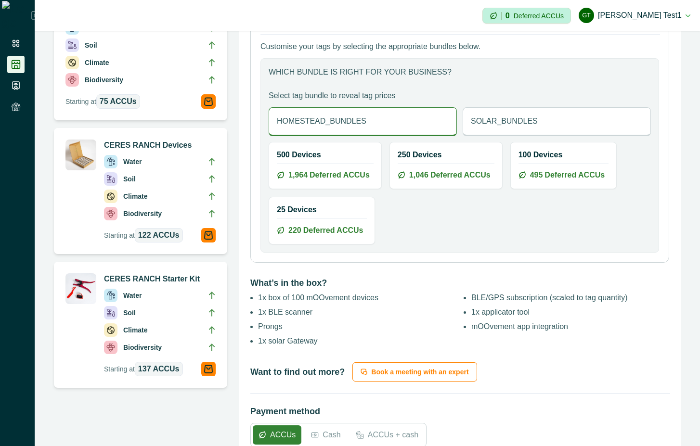
click at [335, 174] on span "Deferred ACCUs" at bounding box center [340, 175] width 60 height 12
click at [473, 171] on span "Deferred ACCUs" at bounding box center [460, 175] width 60 height 12
click at [574, 171] on span "Deferred ACCUs" at bounding box center [575, 175] width 60 height 12
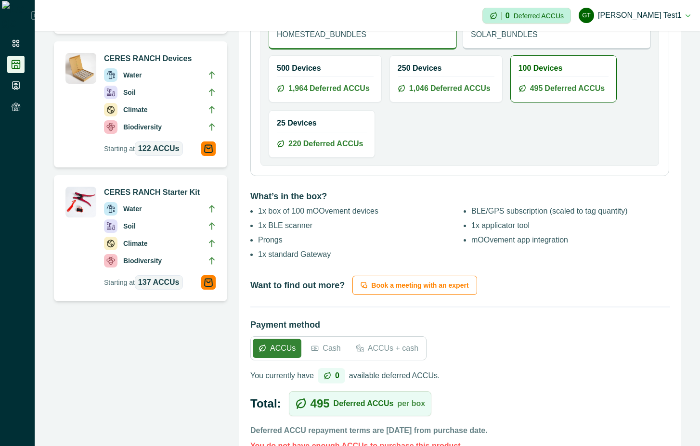
scroll to position [693, 0]
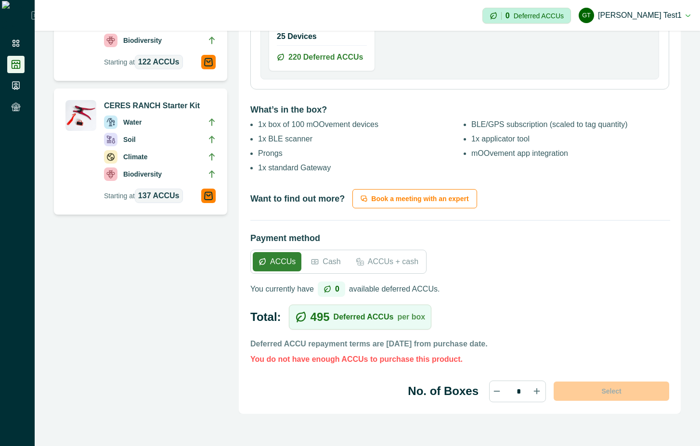
click at [329, 257] on p "Cash" at bounding box center [332, 262] width 18 height 12
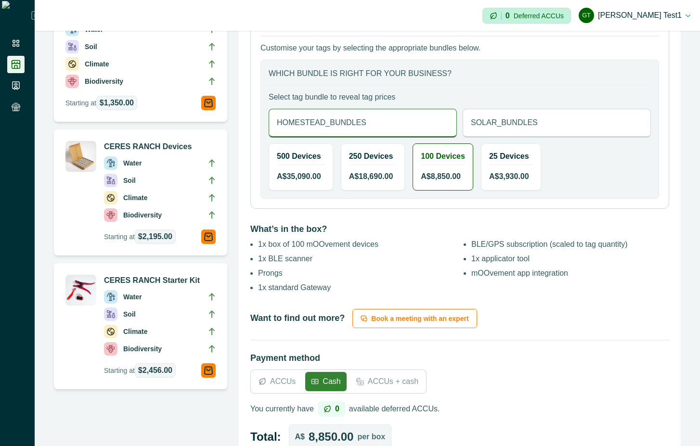
scroll to position [432, 0]
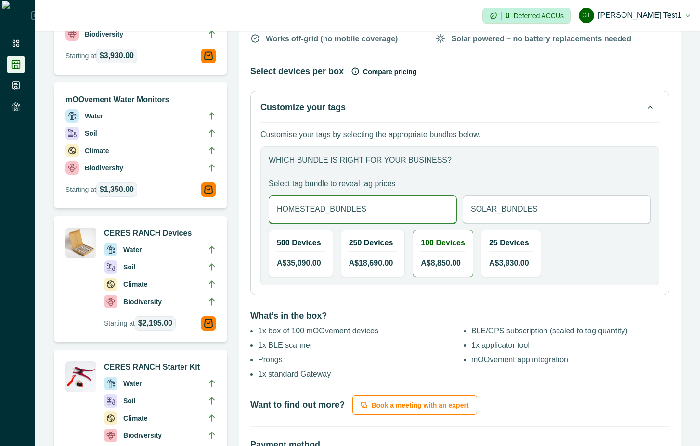
click at [555, 197] on div "SOLAR_BUNDLES" at bounding box center [557, 209] width 188 height 29
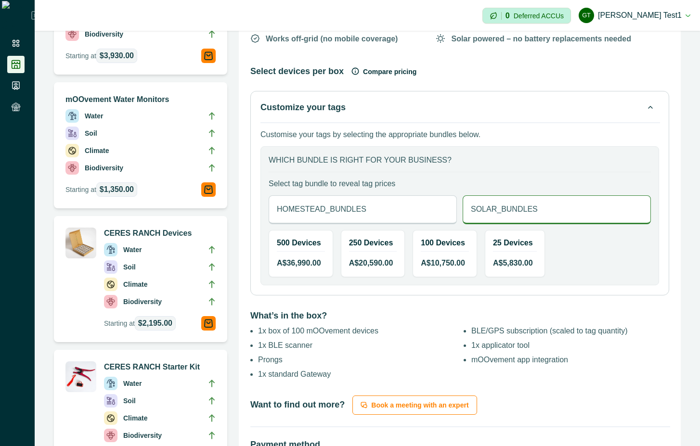
click at [297, 253] on div "500 Devices A$ 36,990.00" at bounding box center [301, 254] width 64 height 46
click at [389, 213] on div "HOMESTEAD_BUNDLES" at bounding box center [363, 209] width 188 height 29
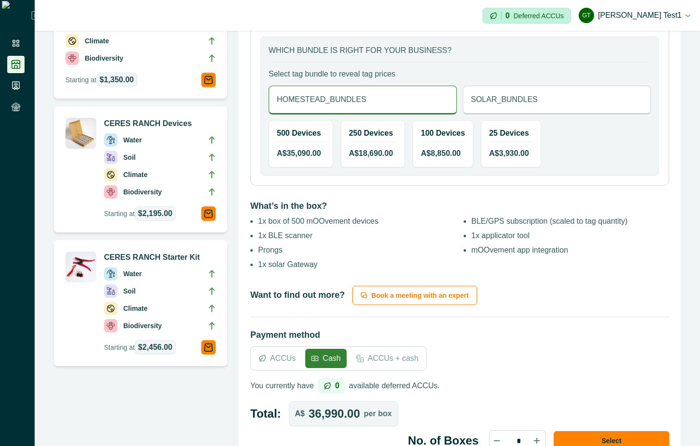
scroll to position [519, 0]
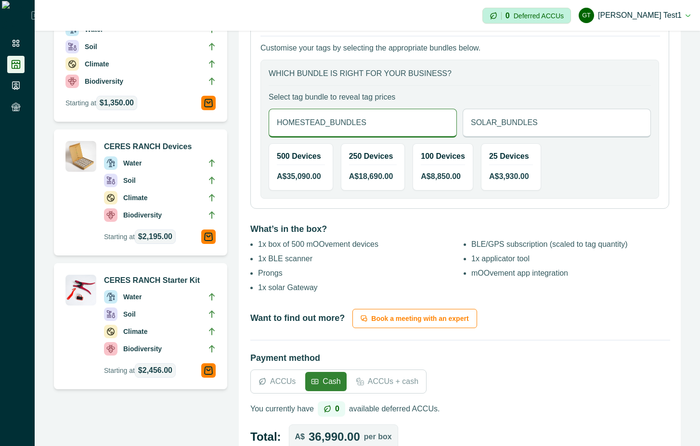
click at [510, 127] on p "SOLAR_BUNDLES" at bounding box center [504, 123] width 67 height 12
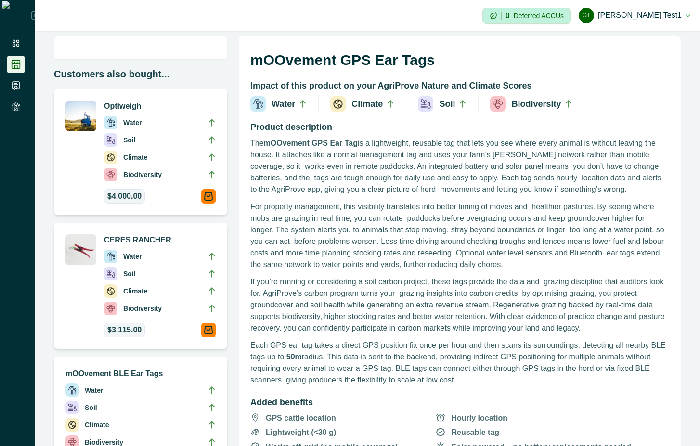
scroll to position [0, 0]
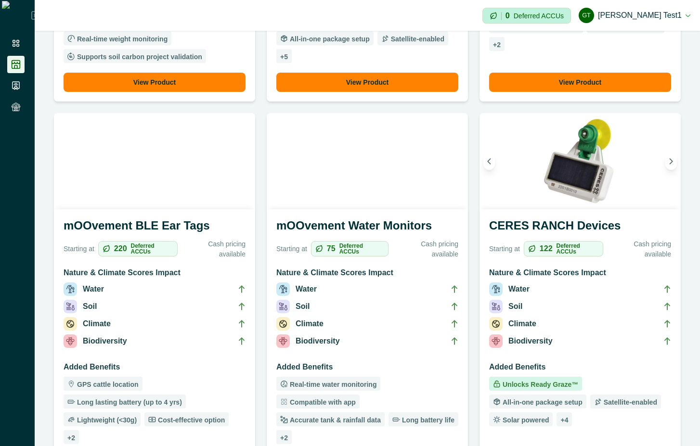
scroll to position [347, 0]
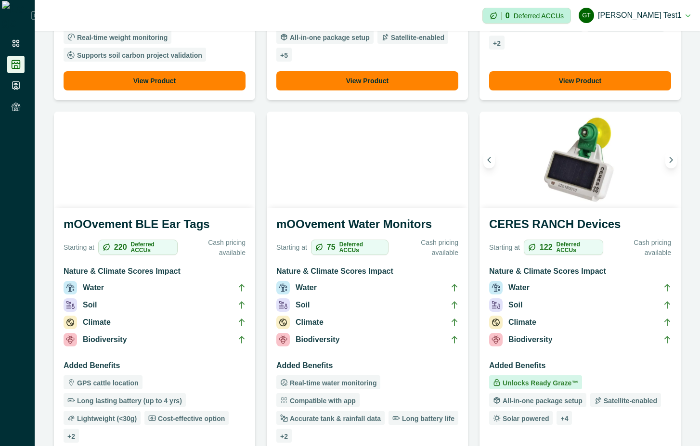
click at [157, 299] on li "Soil" at bounding box center [155, 307] width 182 height 17
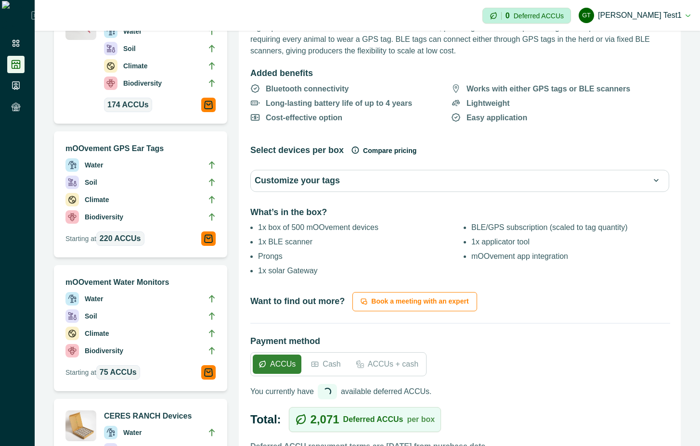
scroll to position [347, 0]
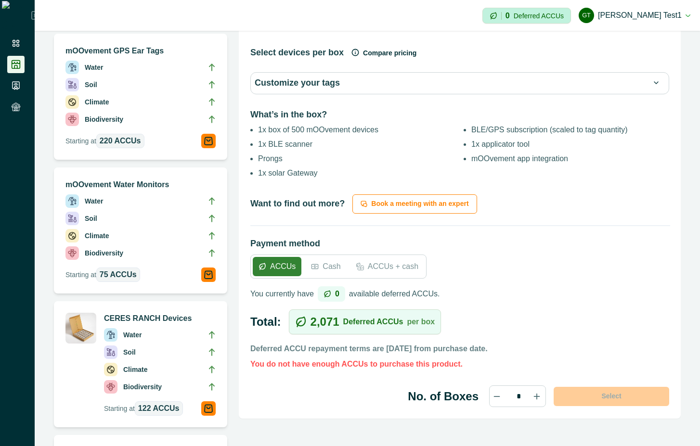
click at [328, 271] on p "Cash" at bounding box center [332, 267] width 18 height 12
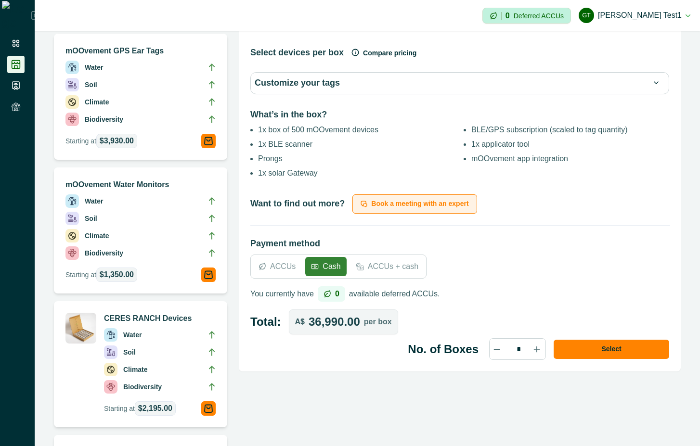
click at [404, 208] on button "Book a meeting with an expert" at bounding box center [414, 204] width 124 height 19
click at [450, 78] on button "Customize your tags" at bounding box center [460, 83] width 410 height 13
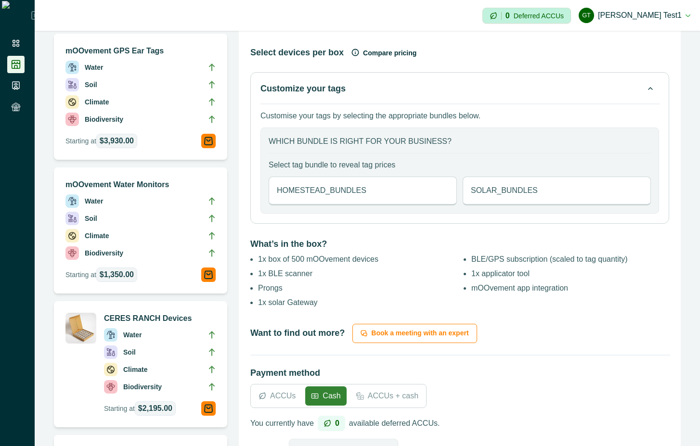
click at [401, 182] on div "HOMESTEAD_BUNDLES" at bounding box center [363, 191] width 188 height 29
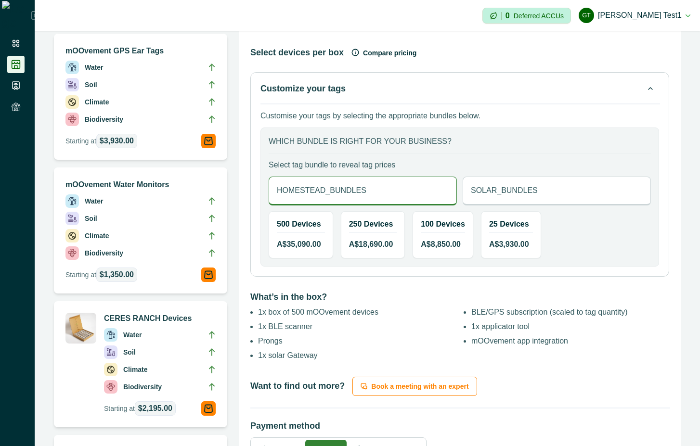
click at [286, 241] on span "A$ 35,090.00" at bounding box center [299, 245] width 44 height 12
click at [347, 241] on div "250 Devices A$ 18,690.00" at bounding box center [373, 235] width 64 height 46
click at [438, 238] on div "100 Devices A$ 8,850.00" at bounding box center [443, 235] width 60 height 46
click at [503, 236] on div "25 Devices A$ 3,930.00" at bounding box center [510, 235] width 59 height 46
click at [534, 191] on div "SOLAR_BUNDLES" at bounding box center [557, 191] width 188 height 29
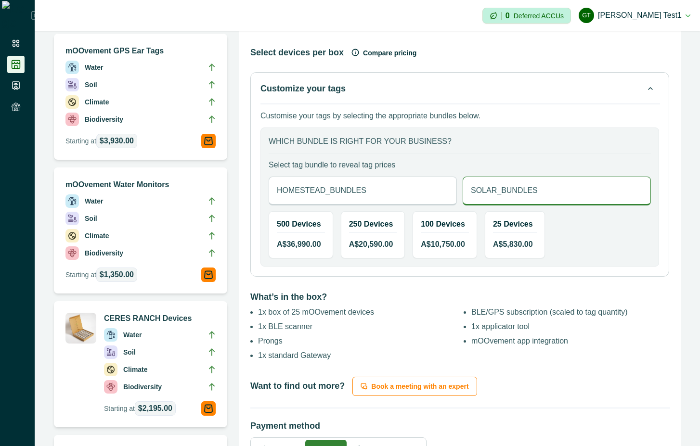
click at [293, 239] on span "A$ 36,990.00" at bounding box center [299, 245] width 44 height 12
click at [359, 227] on h2 "250 Devices" at bounding box center [373, 224] width 48 height 9
click at [429, 233] on div "100 Devices A$ 10,750.00" at bounding box center [445, 235] width 64 height 46
click at [522, 233] on hr at bounding box center [515, 233] width 44 height 0
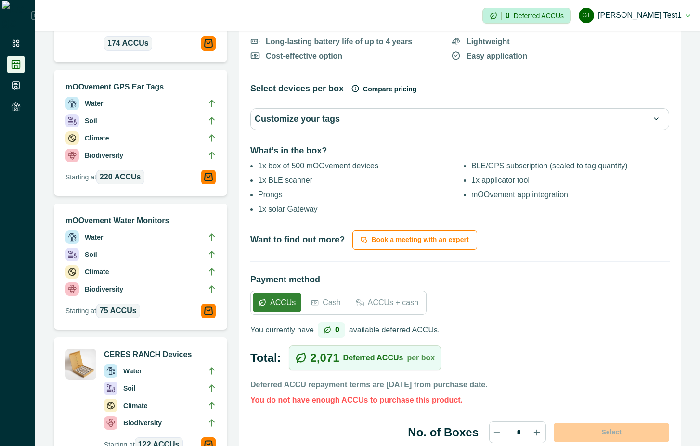
scroll to position [347, 0]
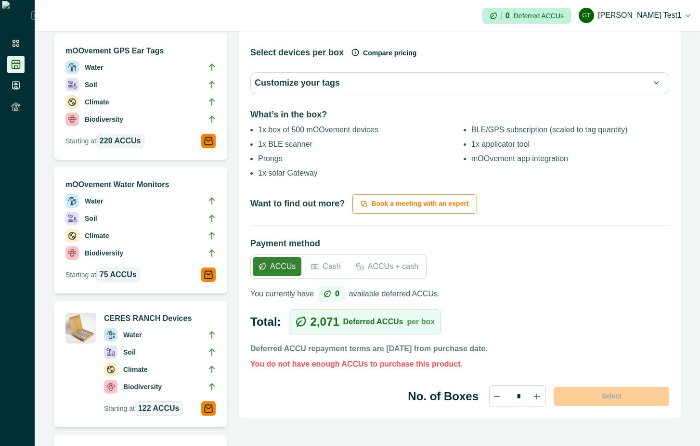
click at [330, 267] on p "Cash" at bounding box center [332, 267] width 18 height 12
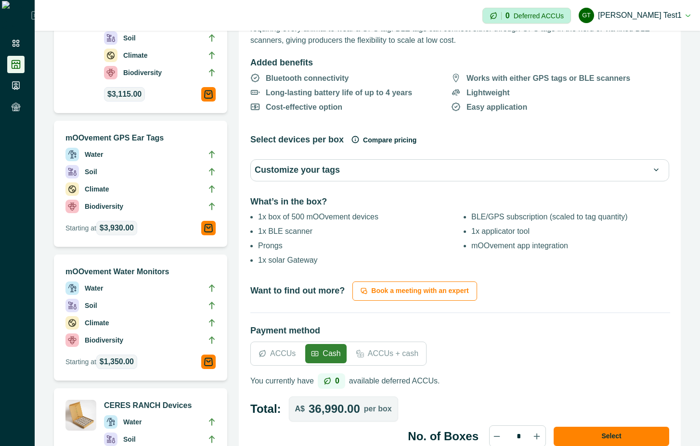
scroll to position [260, 0]
click at [518, 173] on button "Customize your tags" at bounding box center [460, 169] width 410 height 13
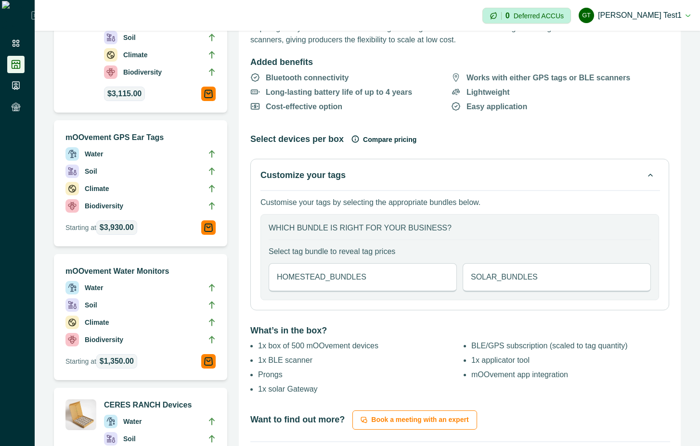
click at [531, 275] on div "SOLAR_BUNDLES" at bounding box center [557, 277] width 188 height 29
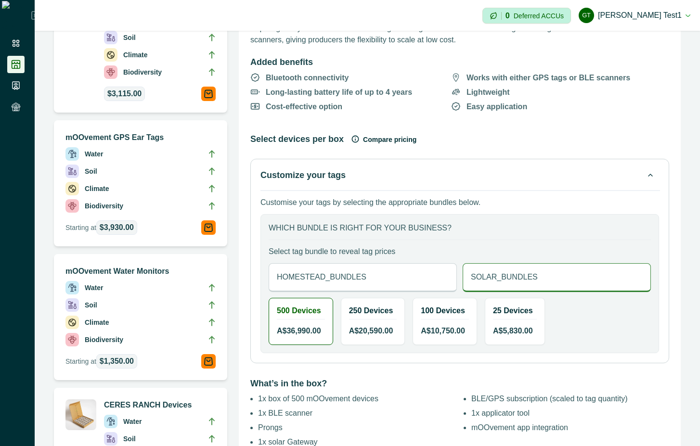
scroll to position [347, 0]
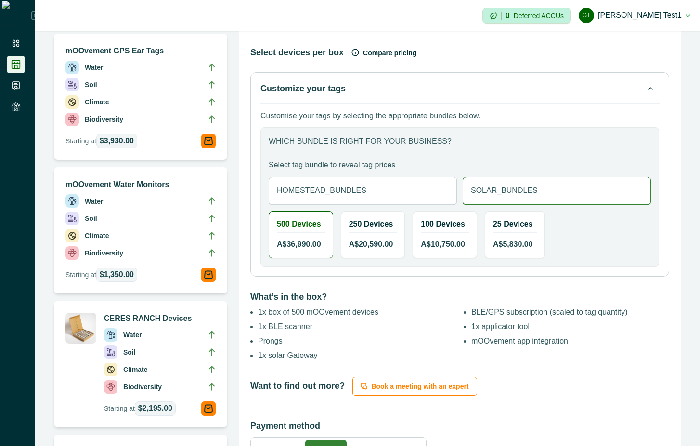
click at [380, 234] on div "250 Devices A$ 20,590.00" at bounding box center [373, 235] width 64 height 46
click at [443, 234] on div "100 Devices A$ 10,750.00" at bounding box center [445, 235] width 64 height 46
click at [505, 235] on div "25 Devices A$ 5,830.00" at bounding box center [514, 235] width 59 height 46
click at [318, 203] on div "HOMESTEAD_BUNDLES" at bounding box center [363, 191] width 188 height 29
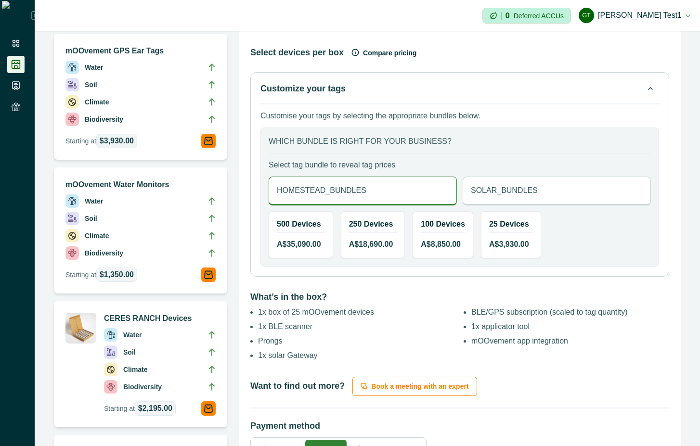
click at [319, 235] on div "500 Devices A$ 35,090.00" at bounding box center [301, 235] width 64 height 46
click at [365, 234] on div "250 Devices A$ 18,690.00" at bounding box center [373, 235] width 64 height 46
click at [424, 234] on div "100 Devices A$ 8,850.00" at bounding box center [443, 235] width 60 height 46
click at [484, 234] on div "25 Devices A$ 3,930.00" at bounding box center [510, 235] width 59 height 46
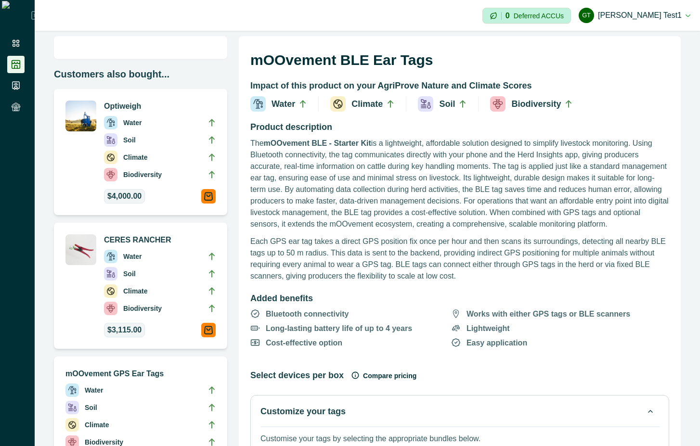
scroll to position [0, 0]
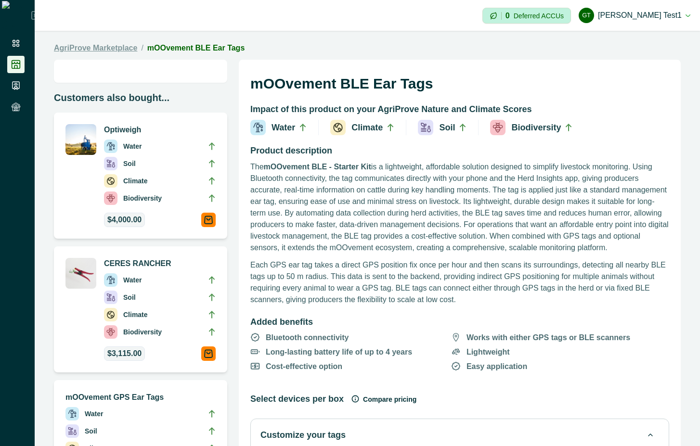
click at [121, 51] on link "AgriProve Marketplace" at bounding box center [95, 48] width 83 height 12
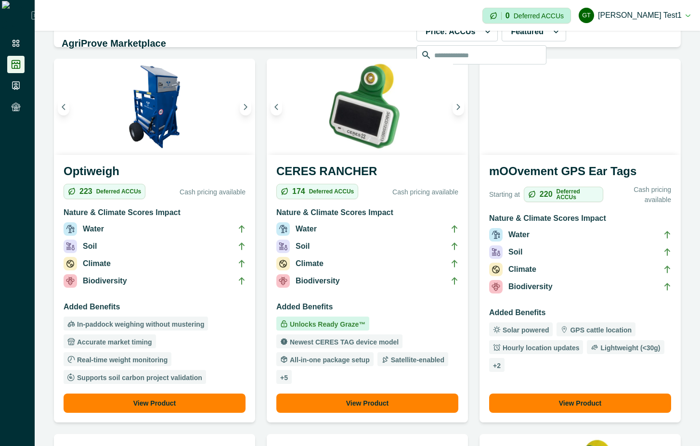
scroll to position [347, 0]
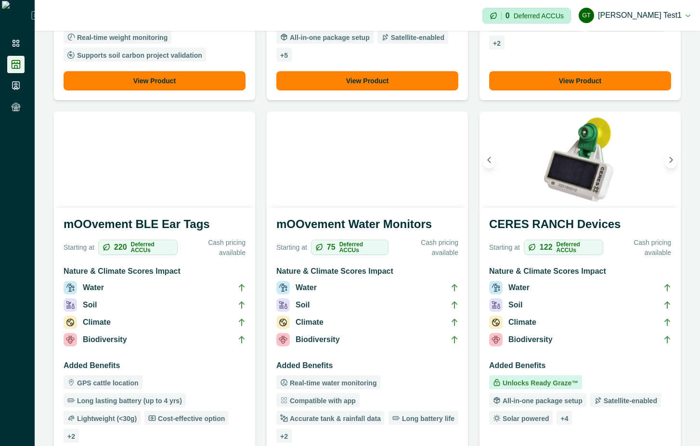
click at [377, 322] on li "Climate" at bounding box center [367, 324] width 182 height 17
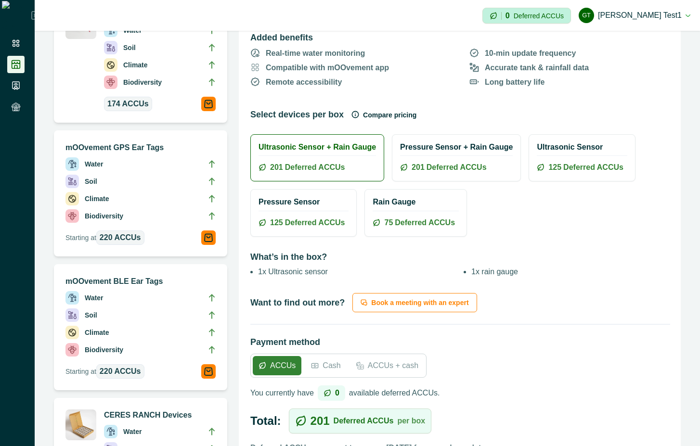
scroll to position [260, 0]
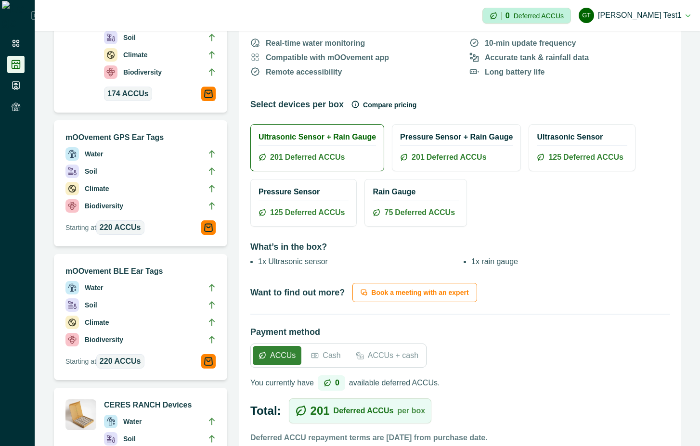
click at [412, 145] on hr at bounding box center [456, 145] width 113 height 0
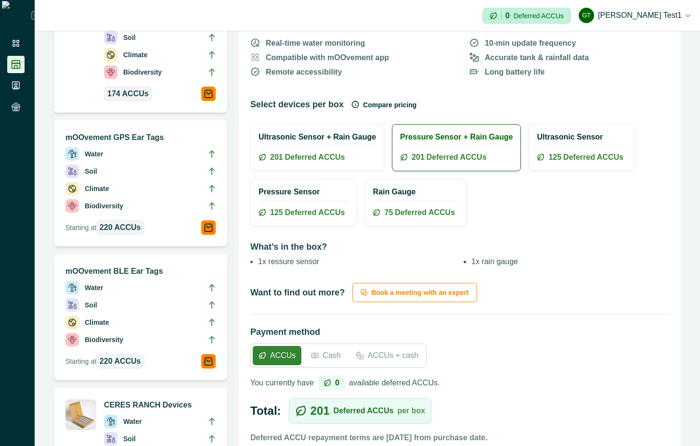
click at [537, 145] on hr at bounding box center [582, 145] width 90 height 0
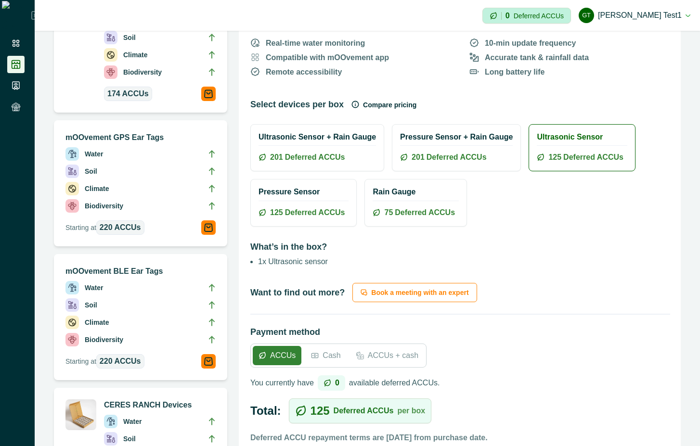
click at [307, 153] on span "Deferred ACCUs" at bounding box center [315, 158] width 60 height 12
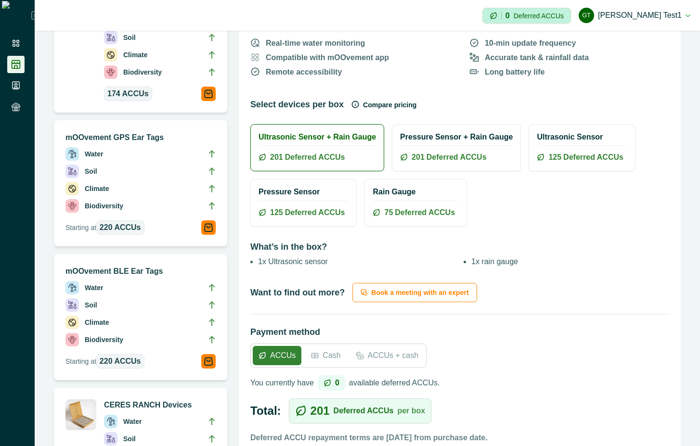
click at [401, 196] on h2 "Rain Gauge" at bounding box center [416, 191] width 86 height 9
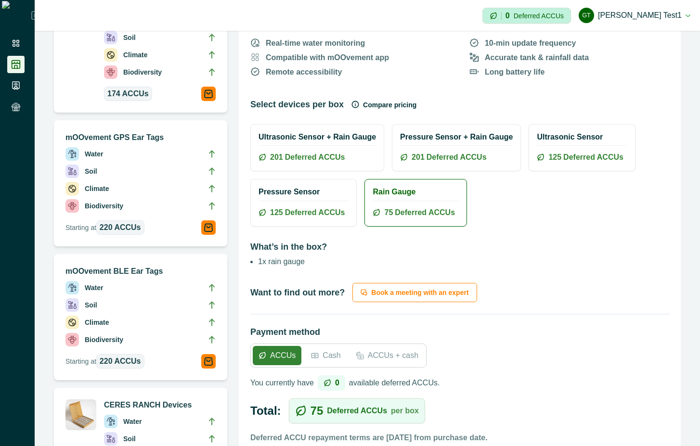
click at [310, 207] on span "Deferred ACCUs" at bounding box center [315, 213] width 60 height 12
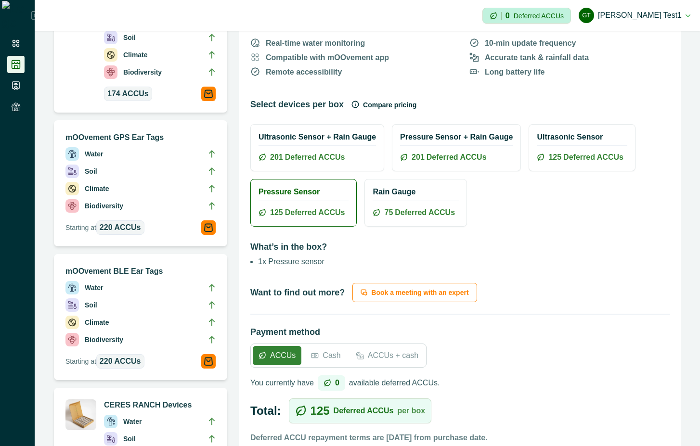
click at [426, 194] on h2 "Rain Gauge" at bounding box center [416, 191] width 86 height 9
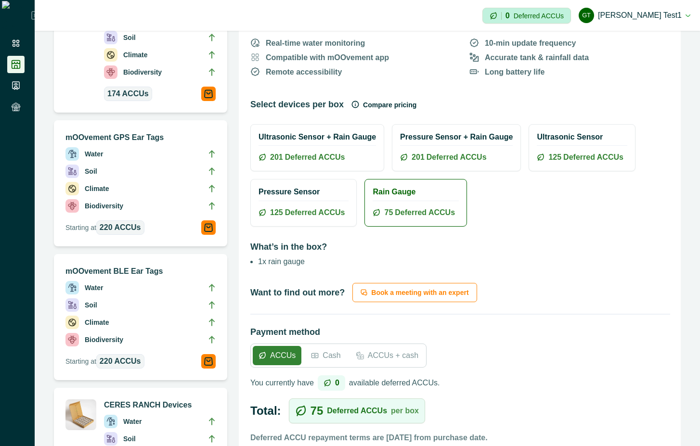
drag, startPoint x: 429, startPoint y: 157, endPoint x: 412, endPoint y: 156, distance: 17.8
click at [430, 157] on span "Deferred ACCUs" at bounding box center [457, 158] width 60 height 12
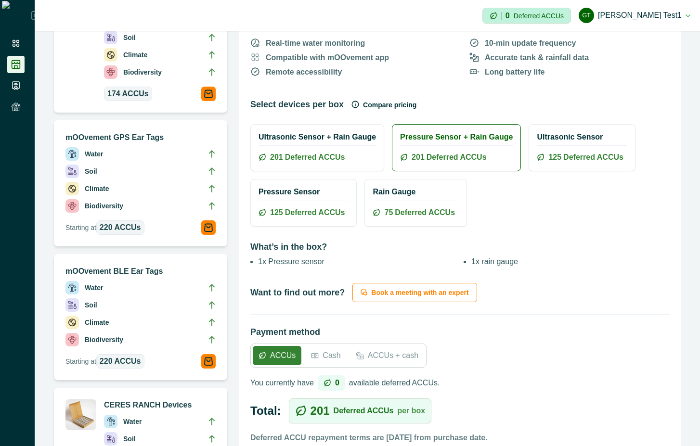
click at [315, 147] on div "Ultrasonic Sensor + Rain Gauge 201 Deferred ACCUs" at bounding box center [317, 148] width 133 height 46
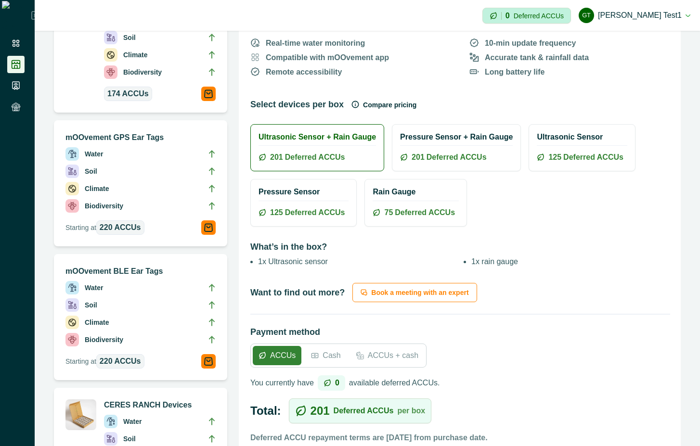
click at [581, 143] on div "Ultrasonic Sensor 125 Deferred ACCUs" at bounding box center [581, 148] width 105 height 46
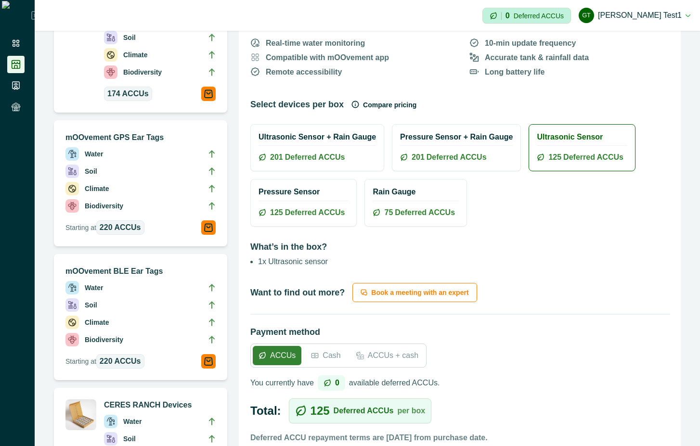
click at [437, 146] on div "Pressure Sensor + Rain Gauge 201 Deferred ACCUs" at bounding box center [456, 148] width 128 height 46
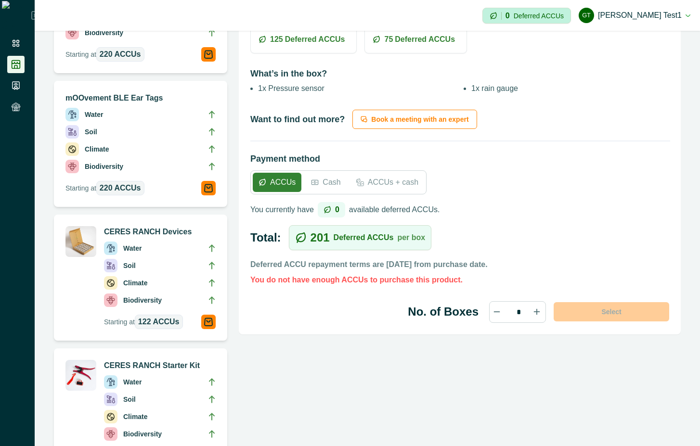
scroll to position [347, 0]
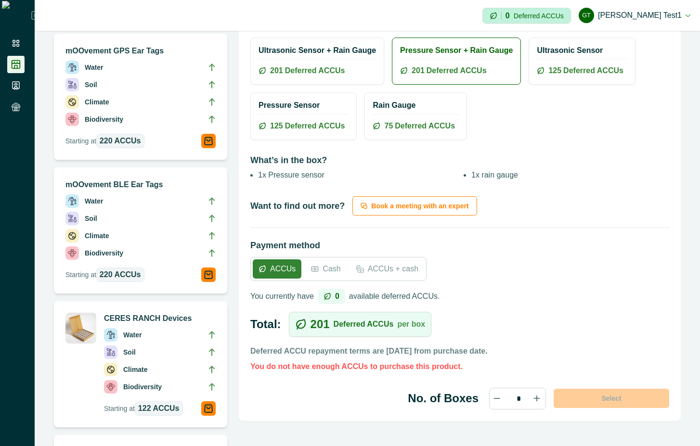
click at [329, 267] on p "Cash" at bounding box center [332, 269] width 18 height 12
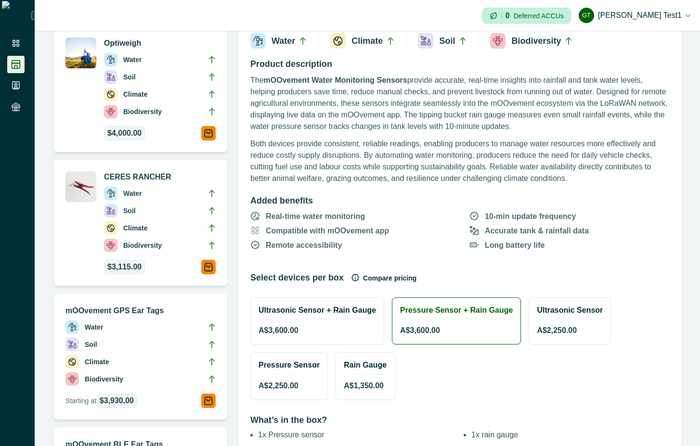
scroll to position [0, 0]
